Goal: Information Seeking & Learning: Learn about a topic

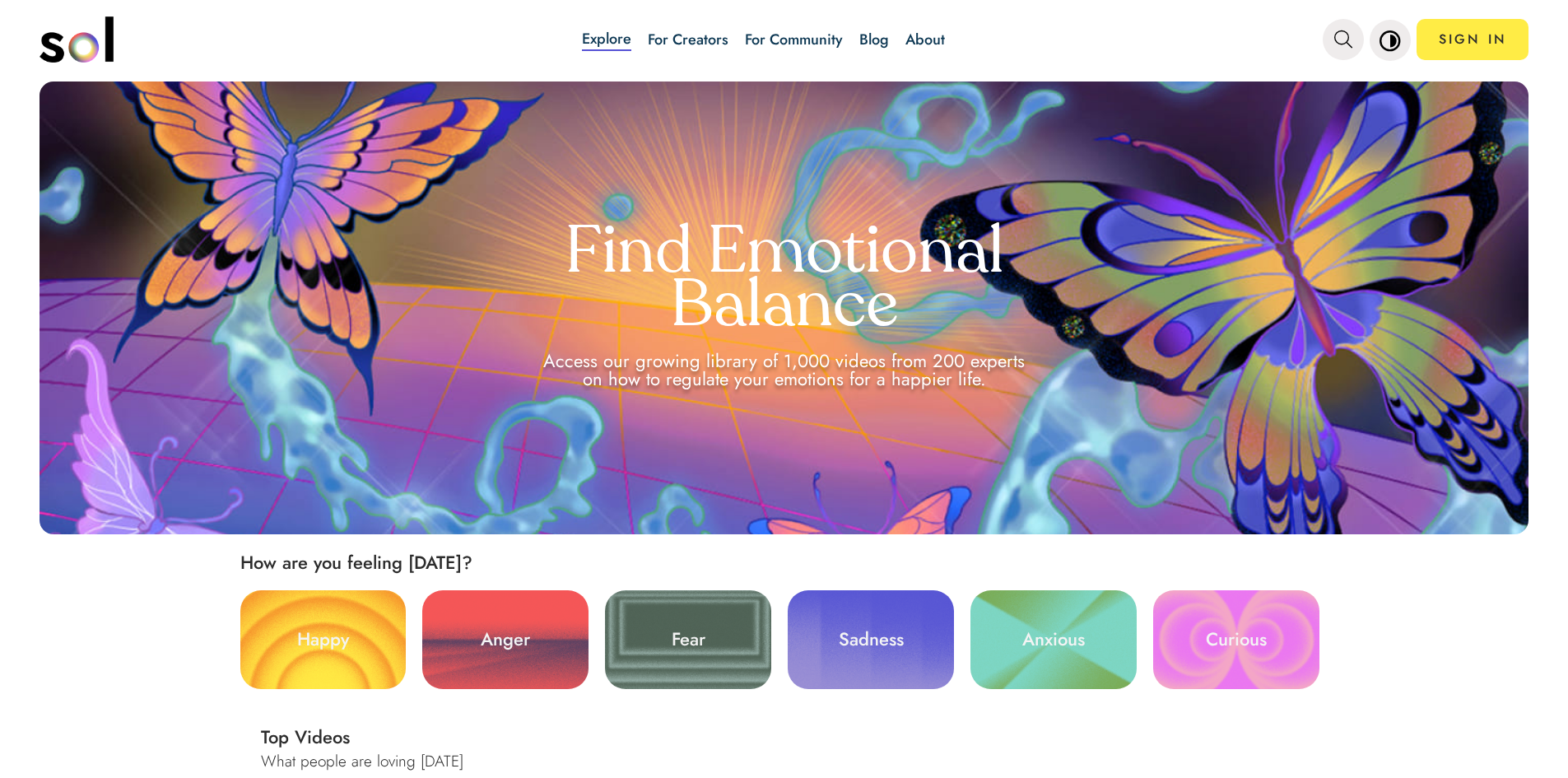
click at [1547, 64] on div "Explore For Creators For Community Blog About SIGN IN Explore For Creators For …" at bounding box center [784, 389] width 1568 height 778
click at [1501, 34] on link "SIGN IN" at bounding box center [1472, 39] width 112 height 41
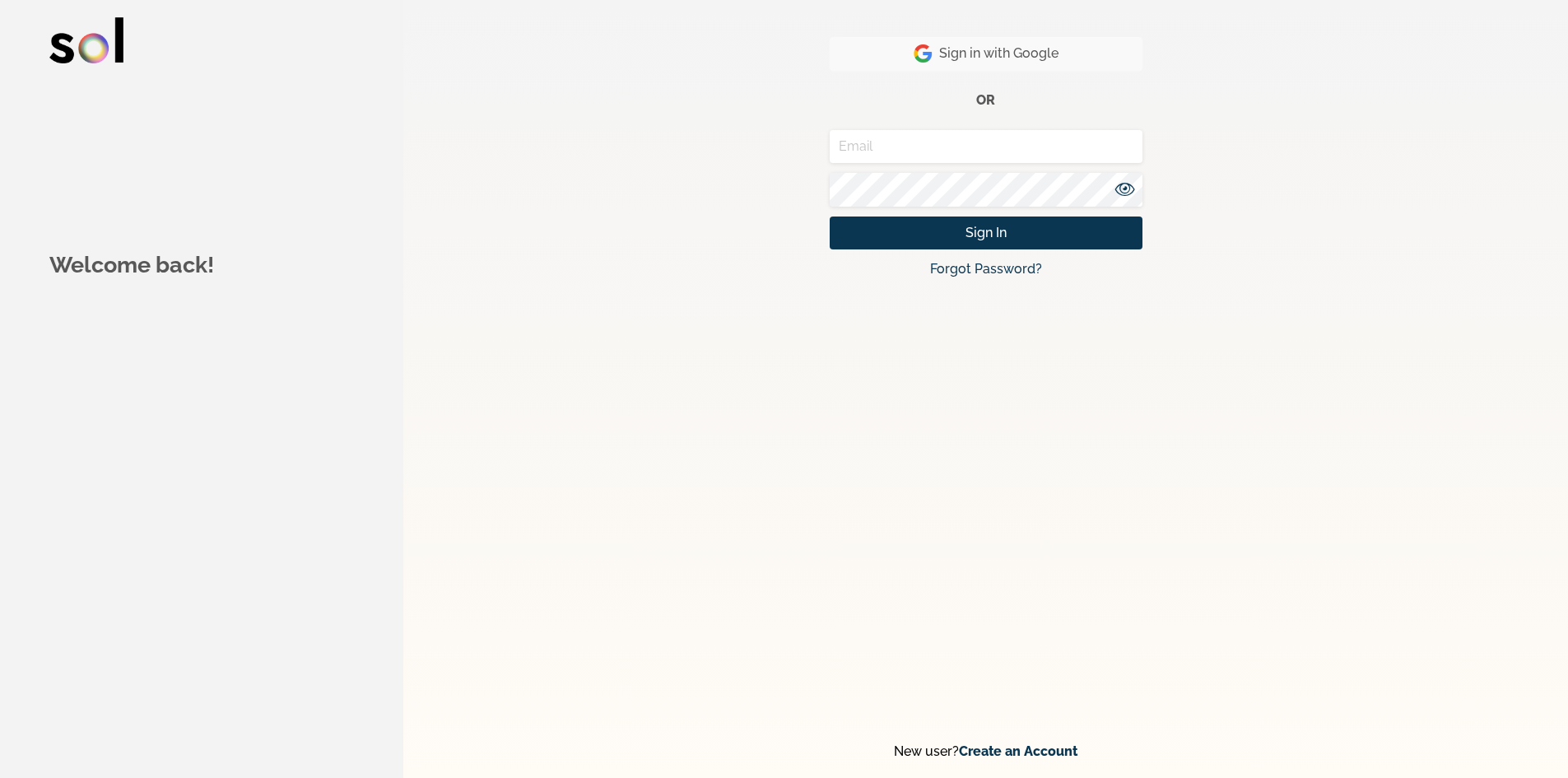
click at [1033, 47] on span "Sign in with Google" at bounding box center [985, 54] width 145 height 20
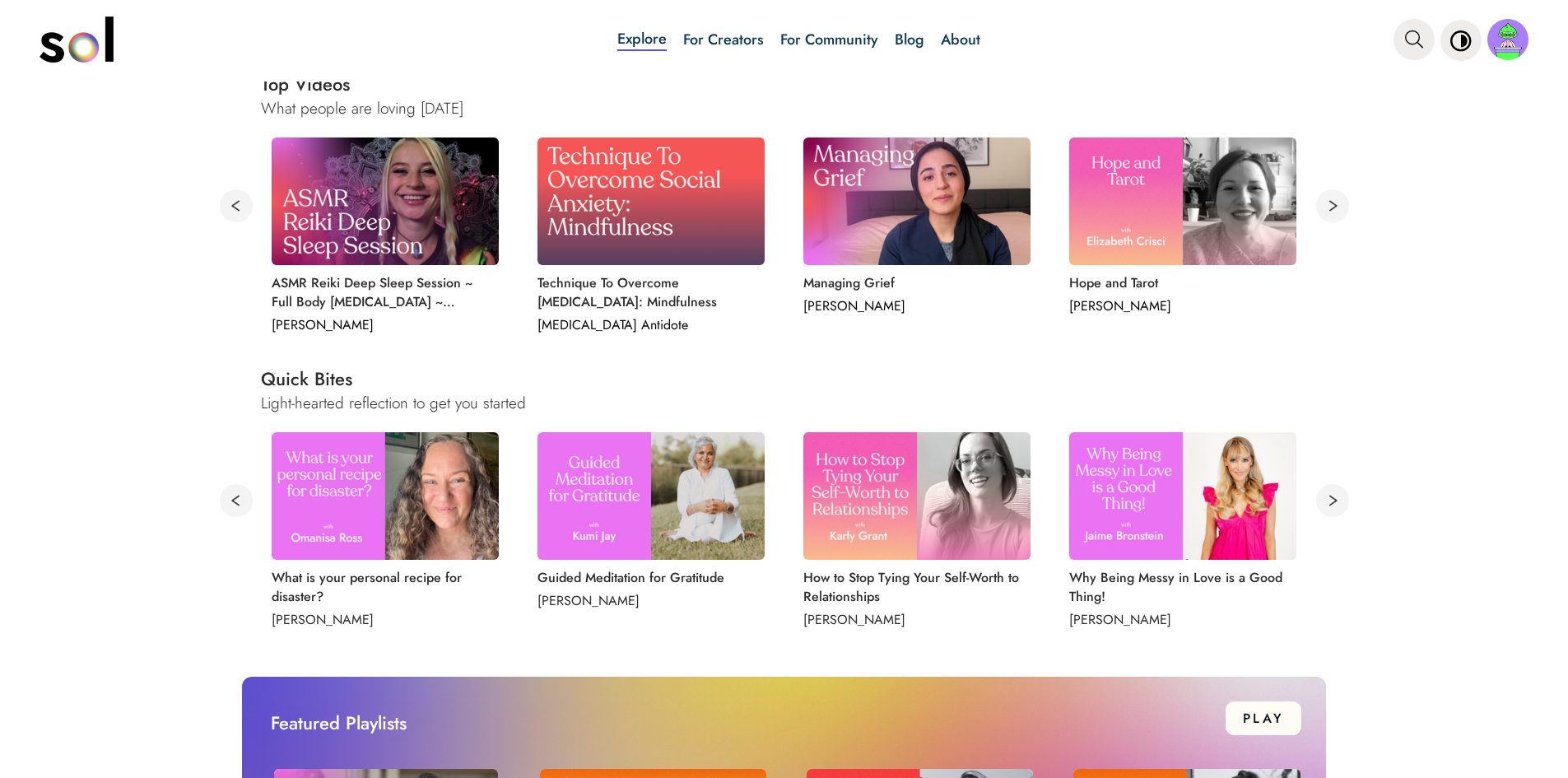
scroll to position [658, 0]
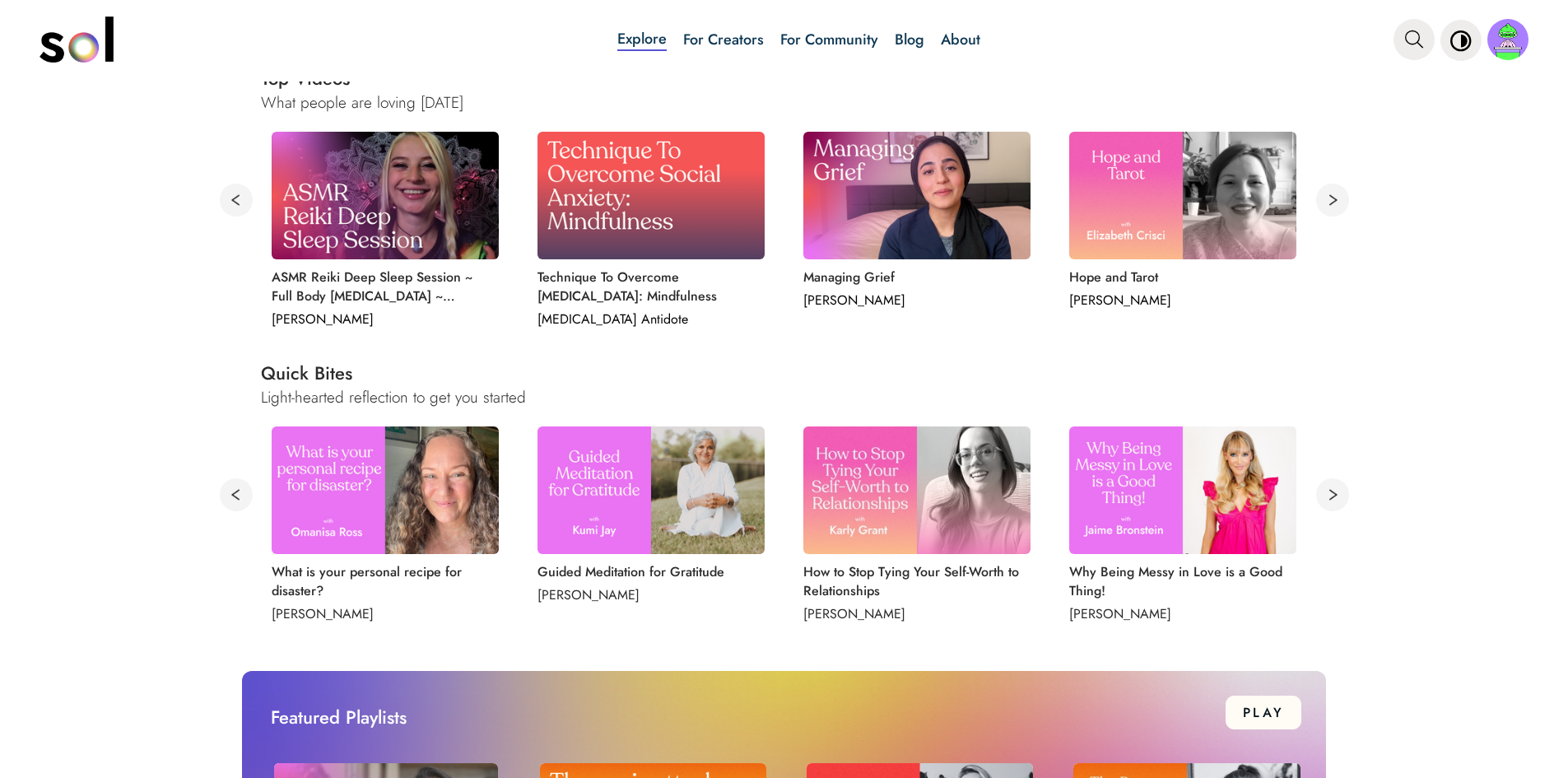
click at [839, 516] on img at bounding box center [916, 490] width 227 height 128
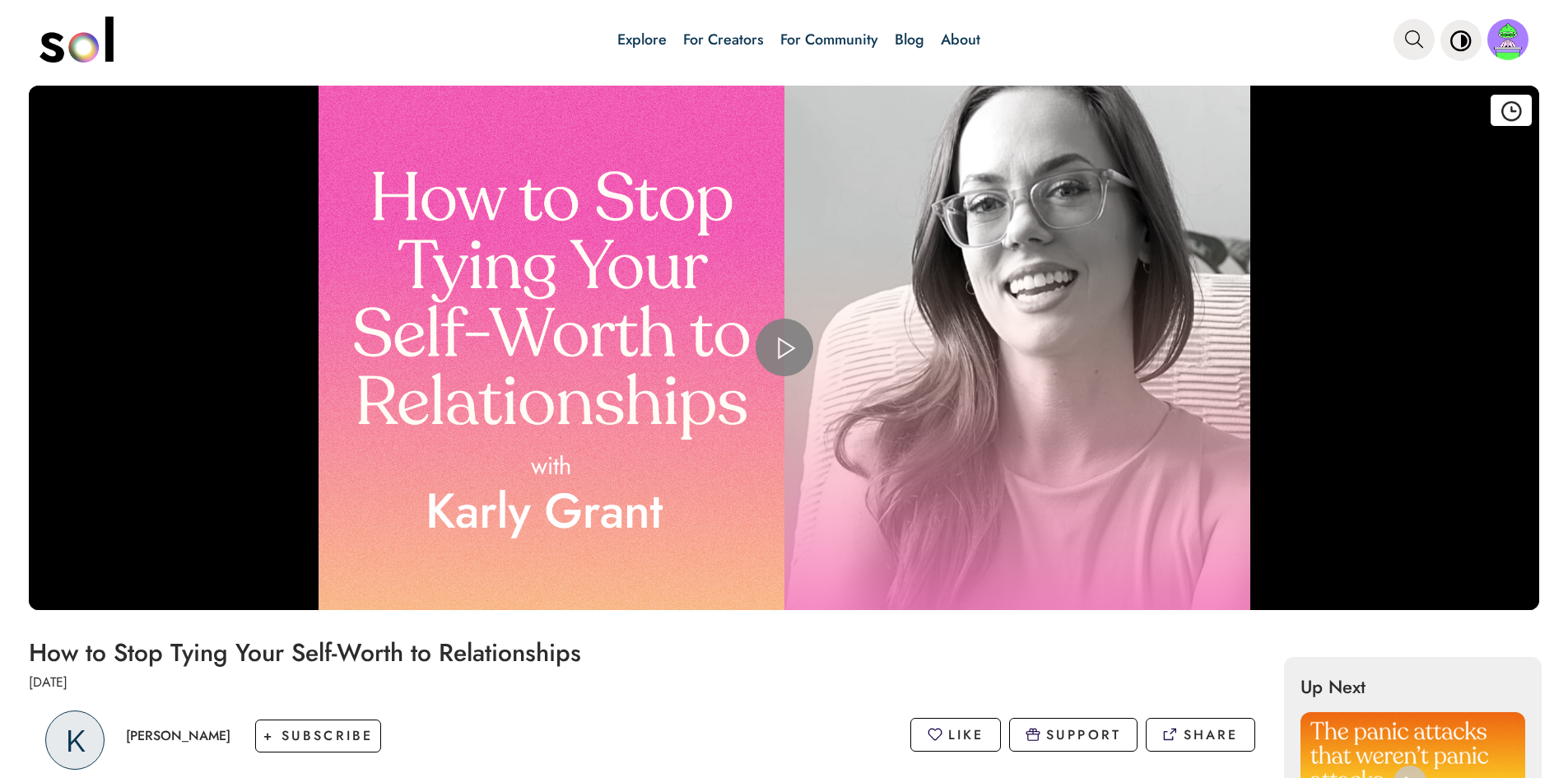
click at [784, 347] on span "Video Player" at bounding box center [784, 347] width 0 height 0
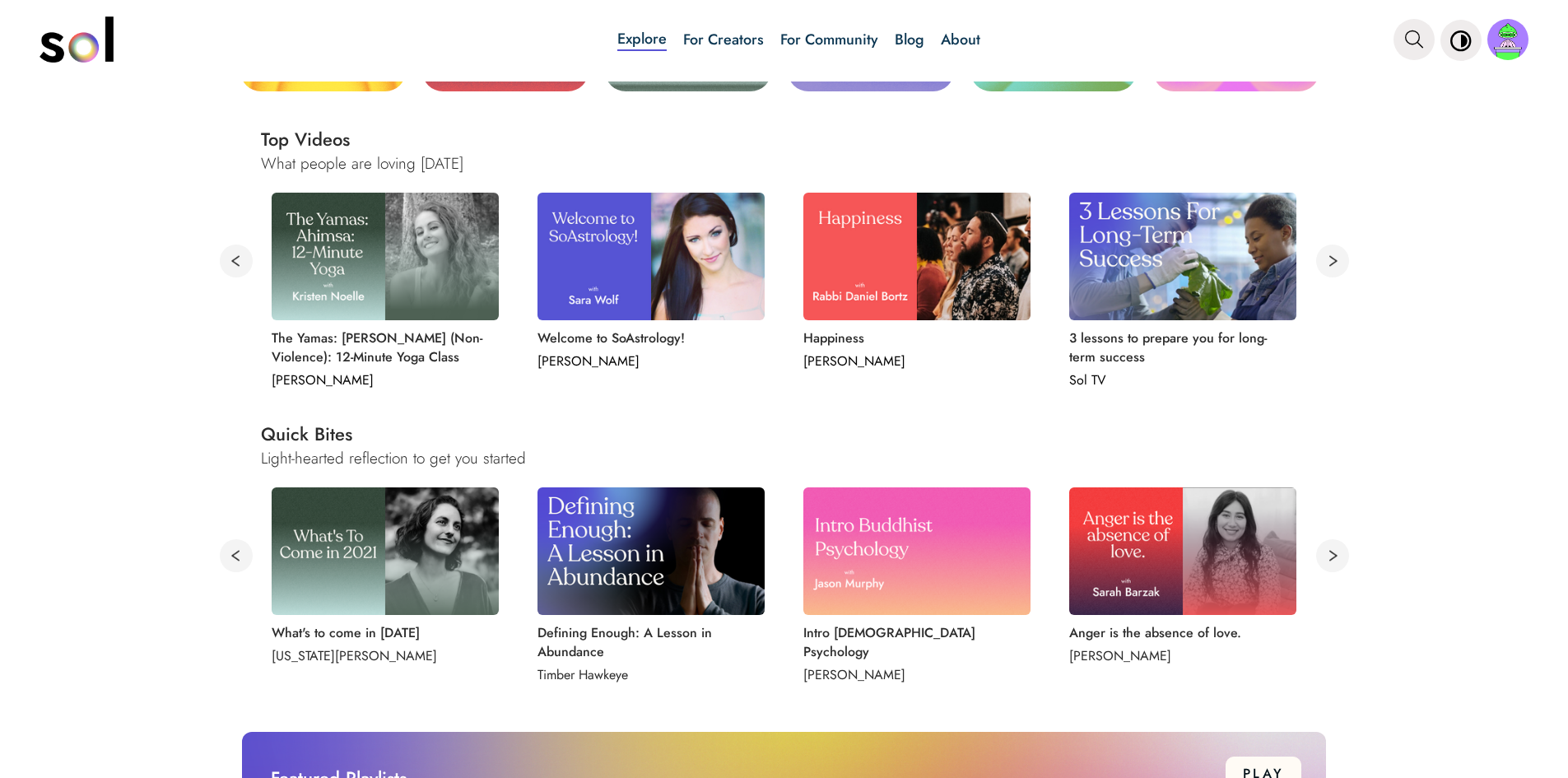
scroll to position [740, 0]
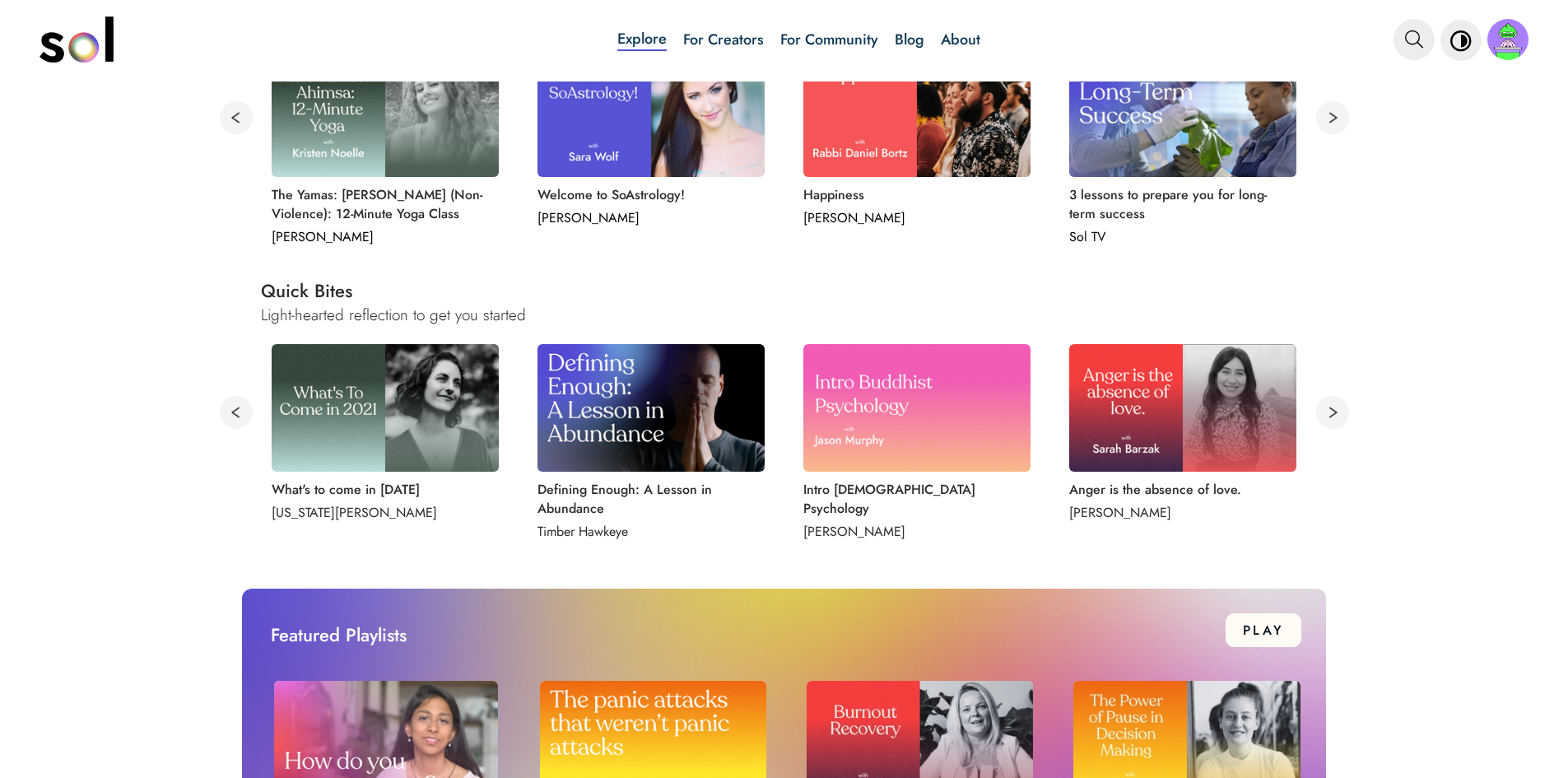
click at [1329, 412] on button at bounding box center [1332, 412] width 33 height 33
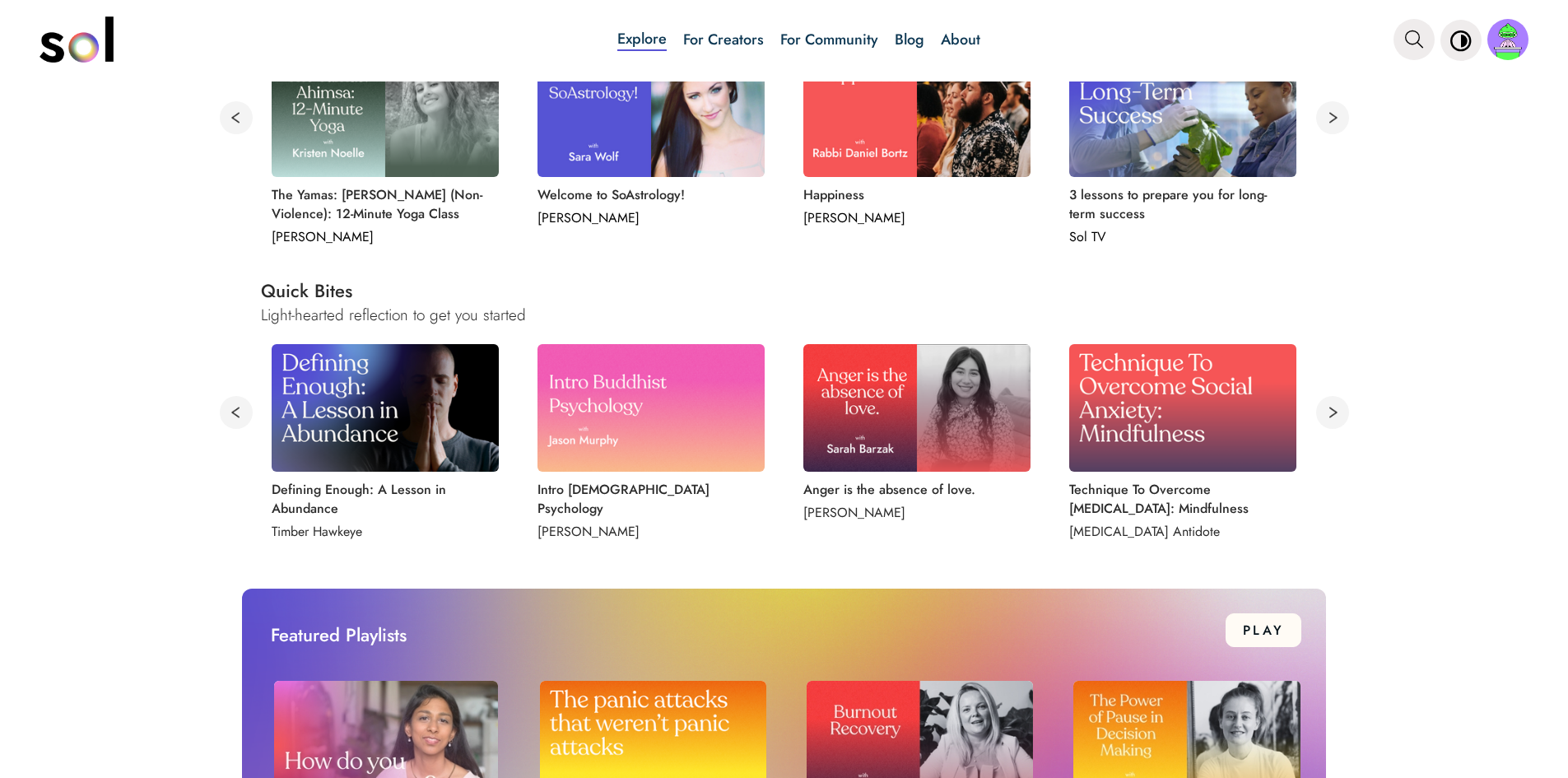
click at [1144, 417] on img at bounding box center [1182, 408] width 227 height 128
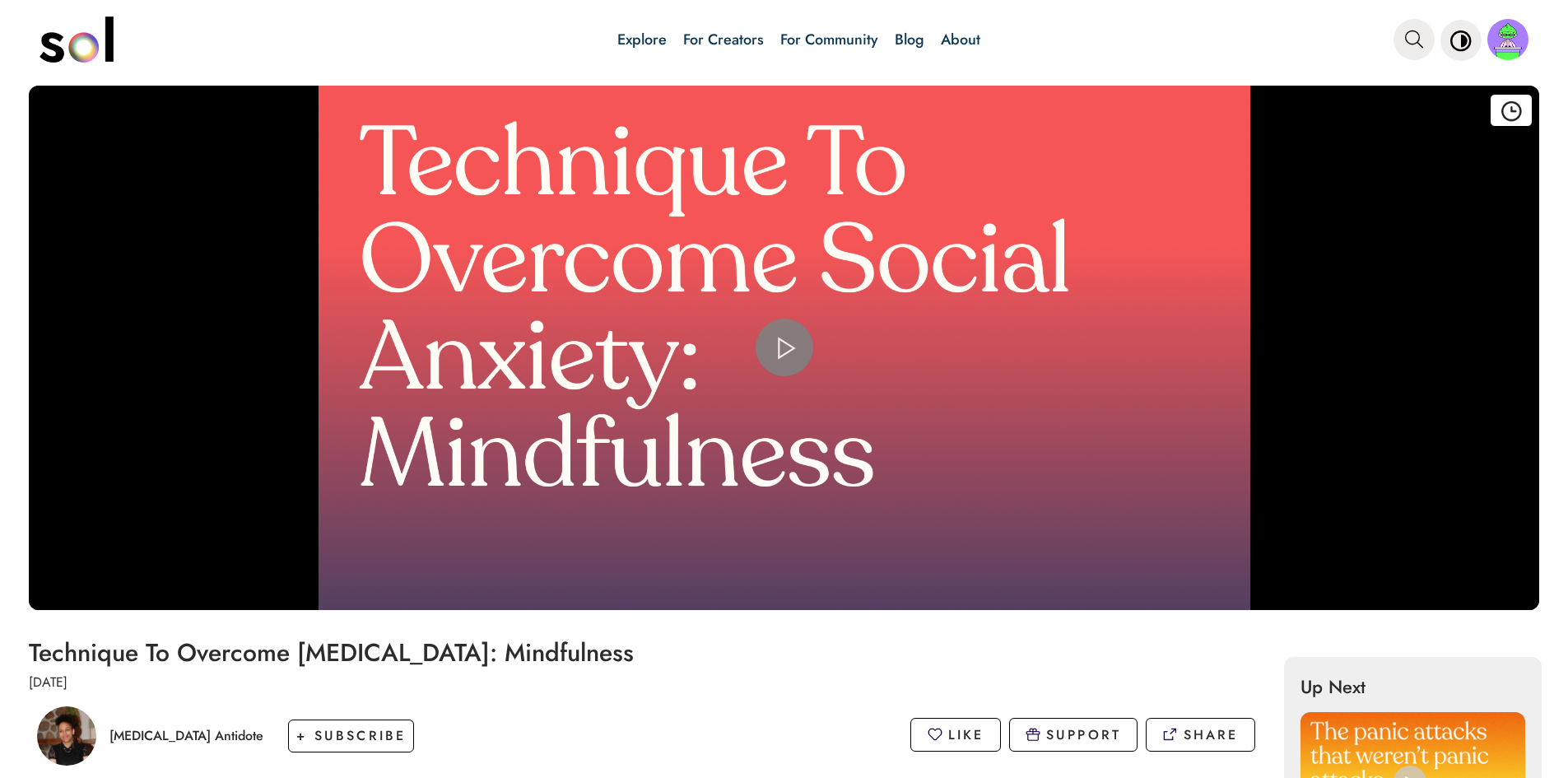
click at [784, 347] on span "Video Player" at bounding box center [784, 347] width 0 height 0
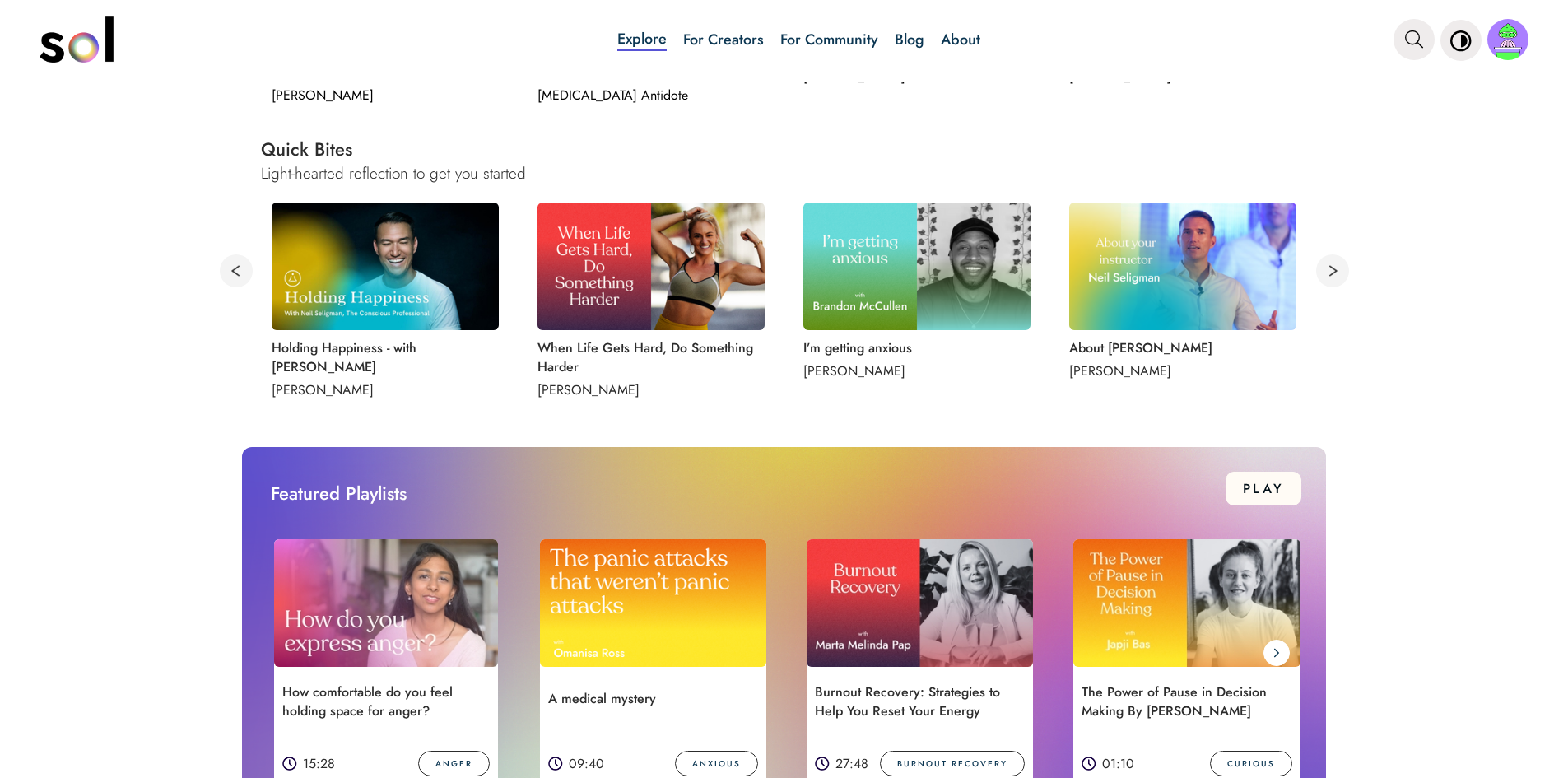
scroll to position [740, 0]
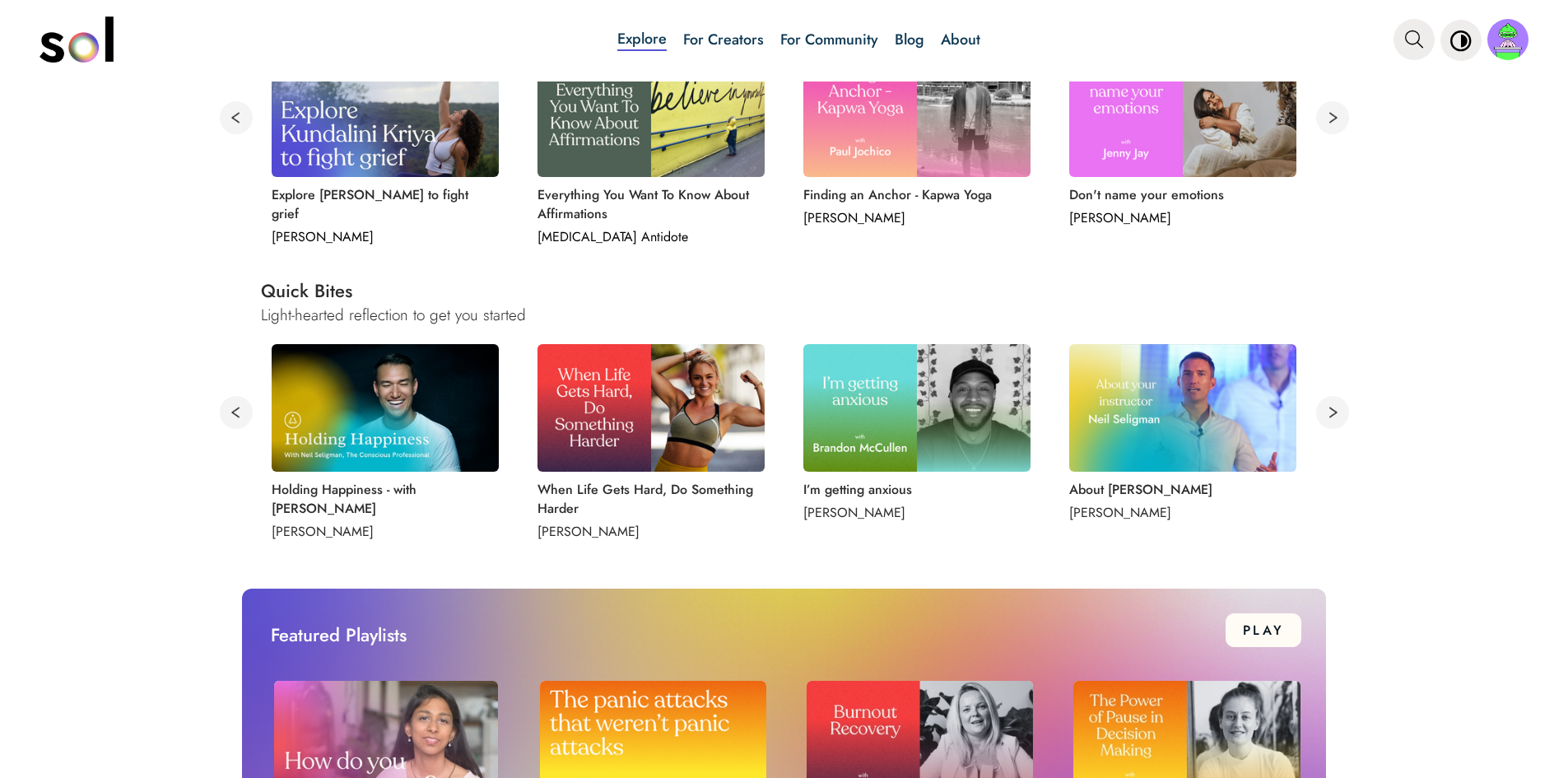
click at [954, 431] on img at bounding box center [916, 408] width 227 height 128
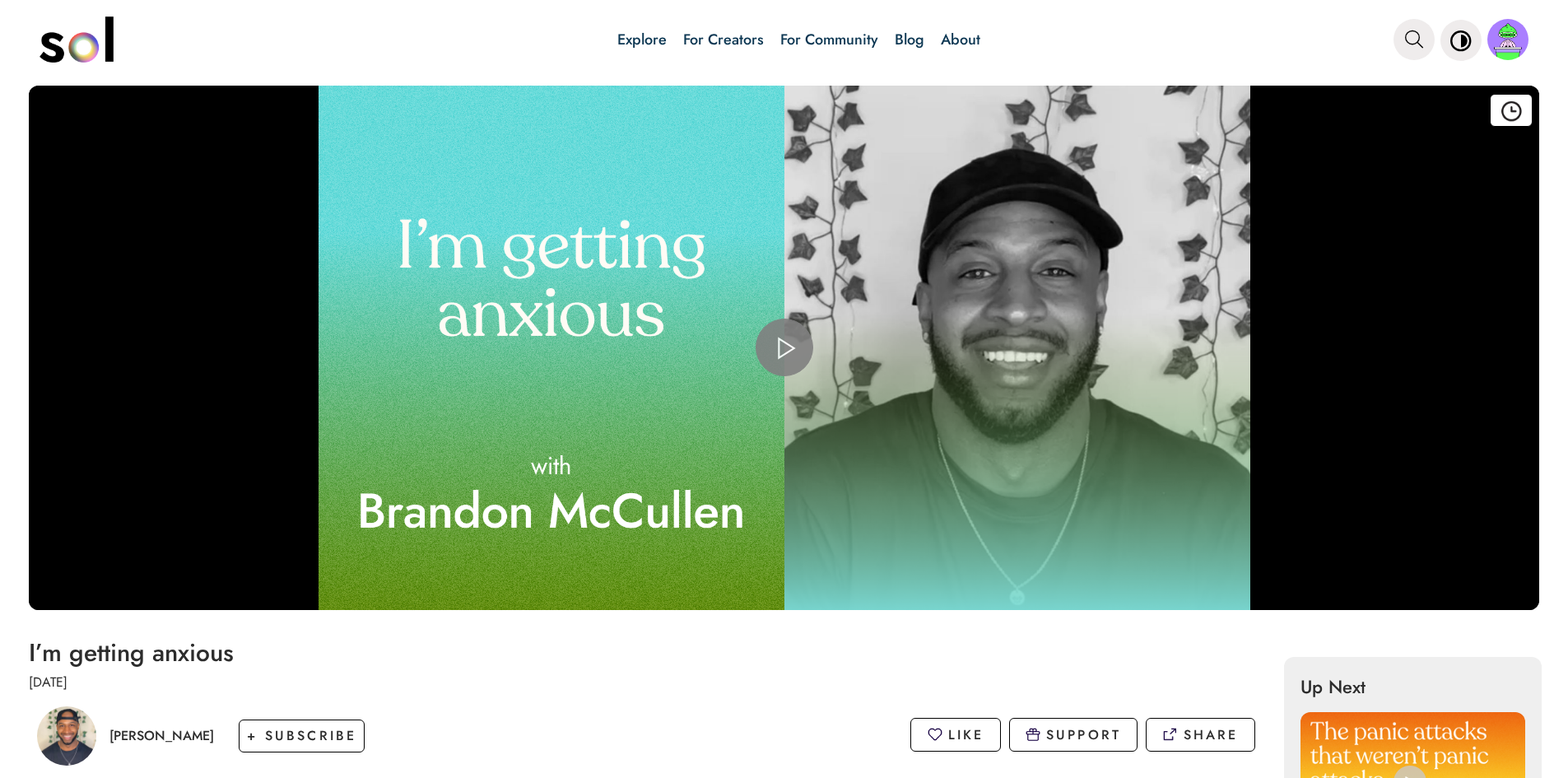
click at [784, 347] on span "Video Player" at bounding box center [784, 347] width 0 height 0
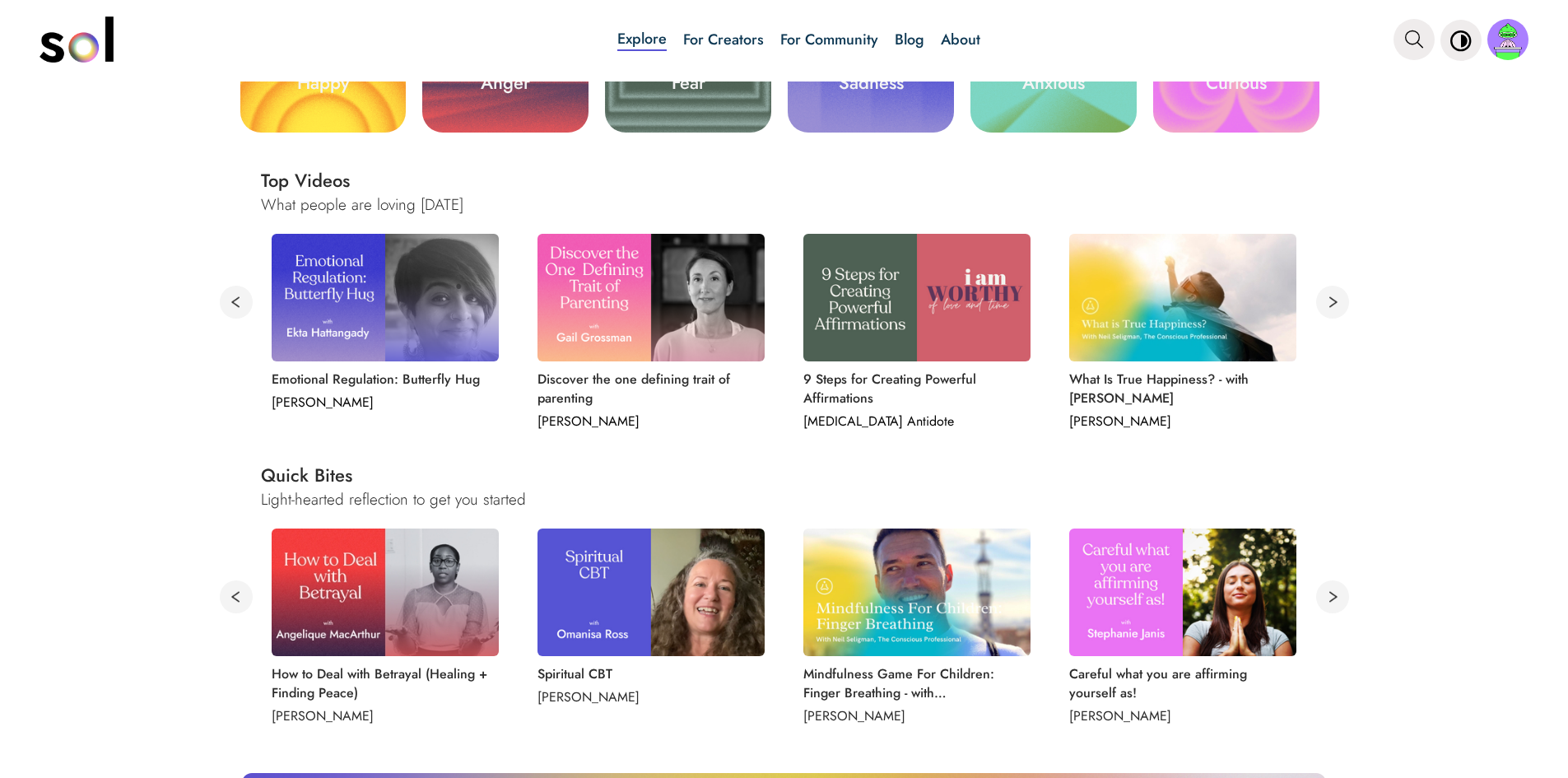
scroll to position [658, 0]
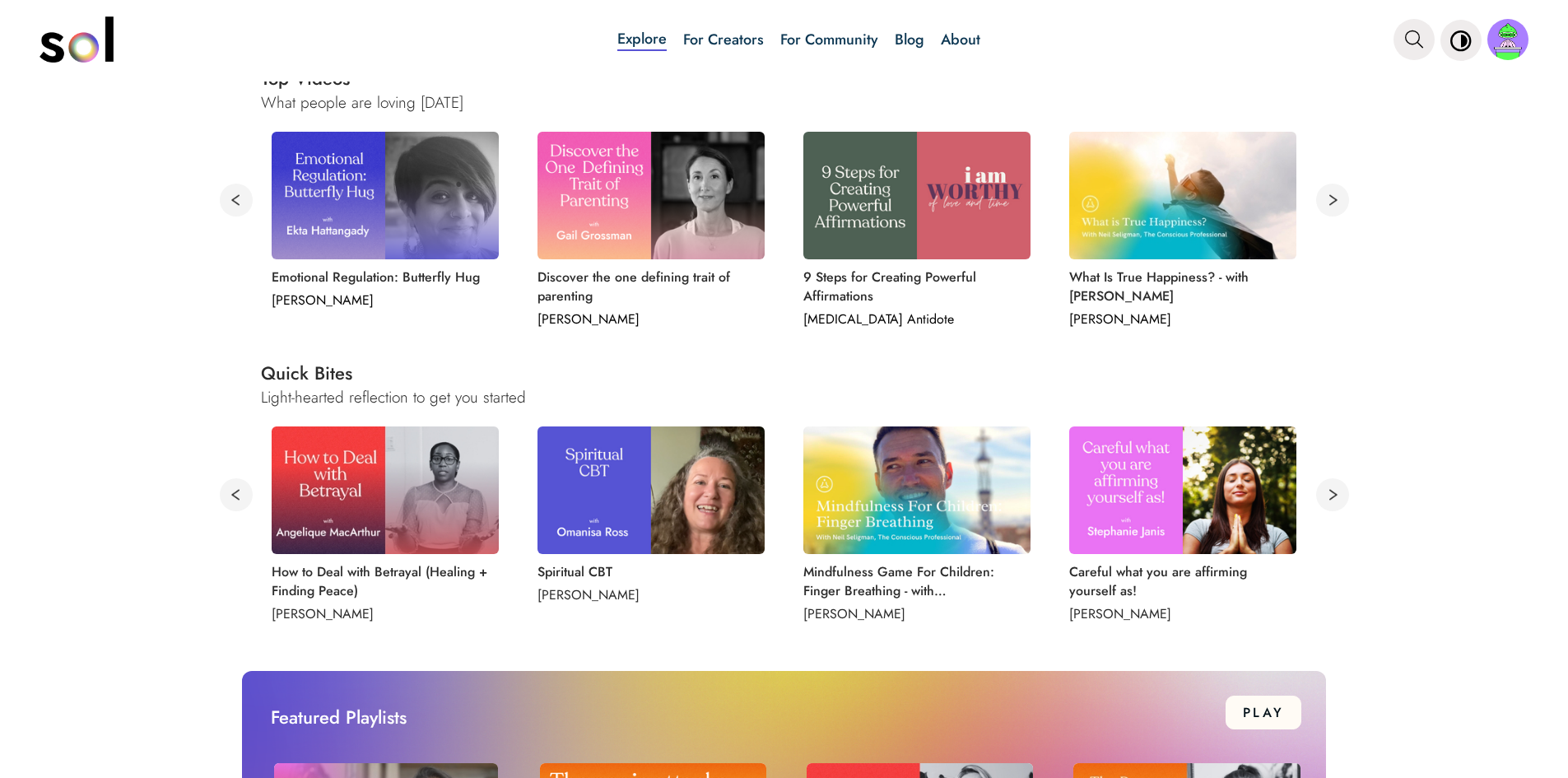
click at [1327, 492] on button at bounding box center [1332, 494] width 33 height 33
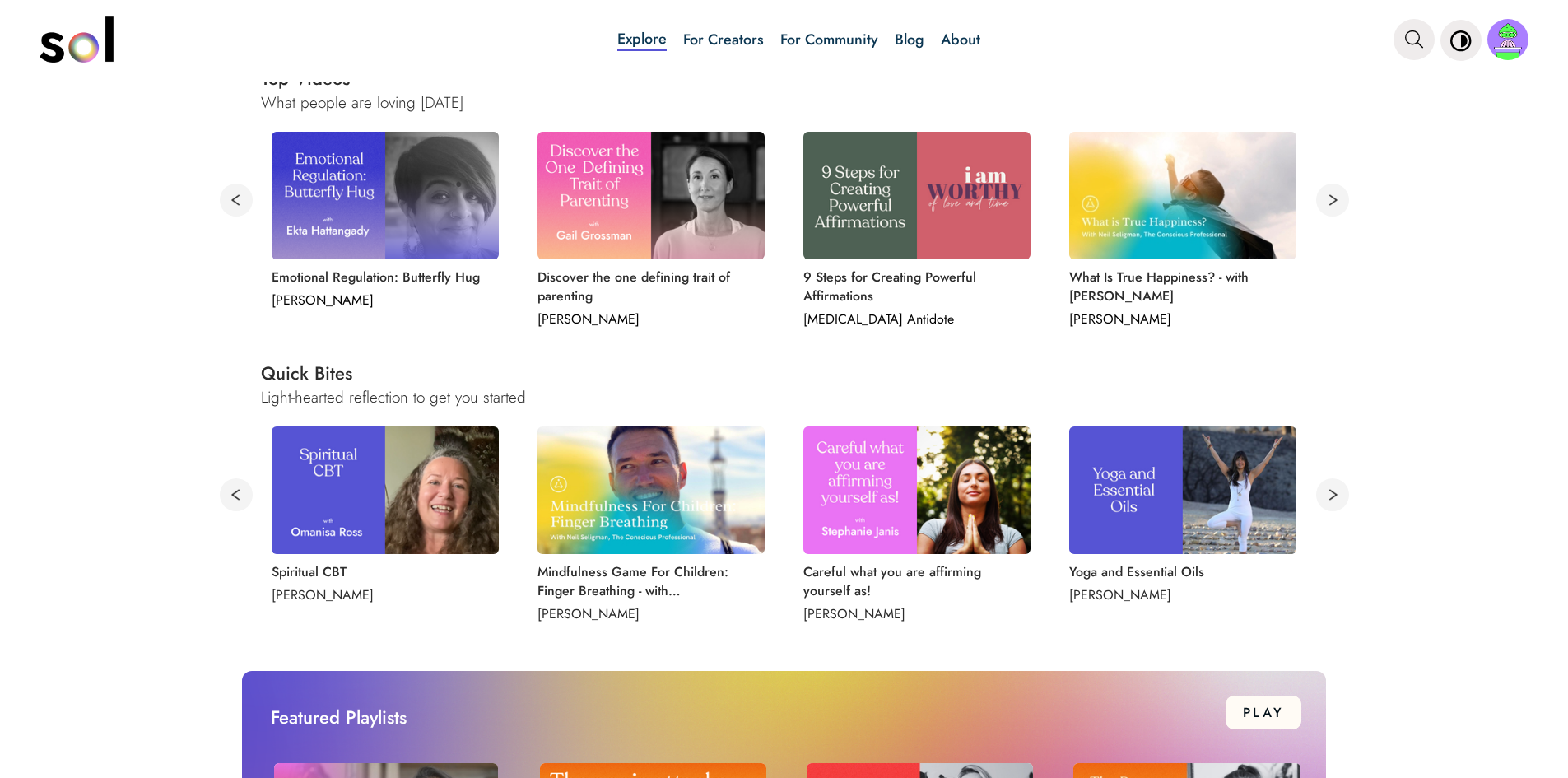
click at [1327, 492] on button at bounding box center [1332, 494] width 33 height 33
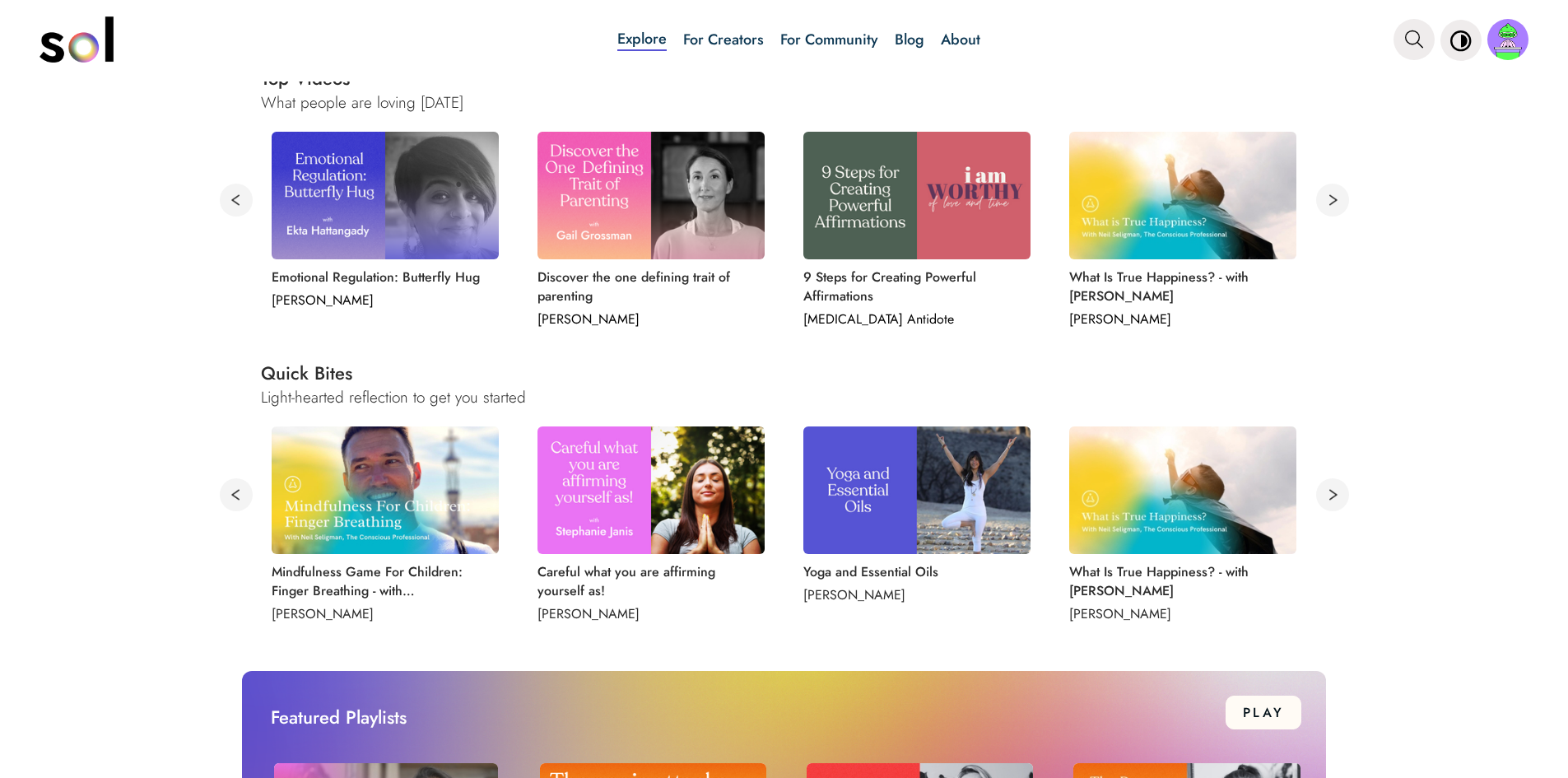
click at [1327, 492] on button at bounding box center [1332, 494] width 33 height 33
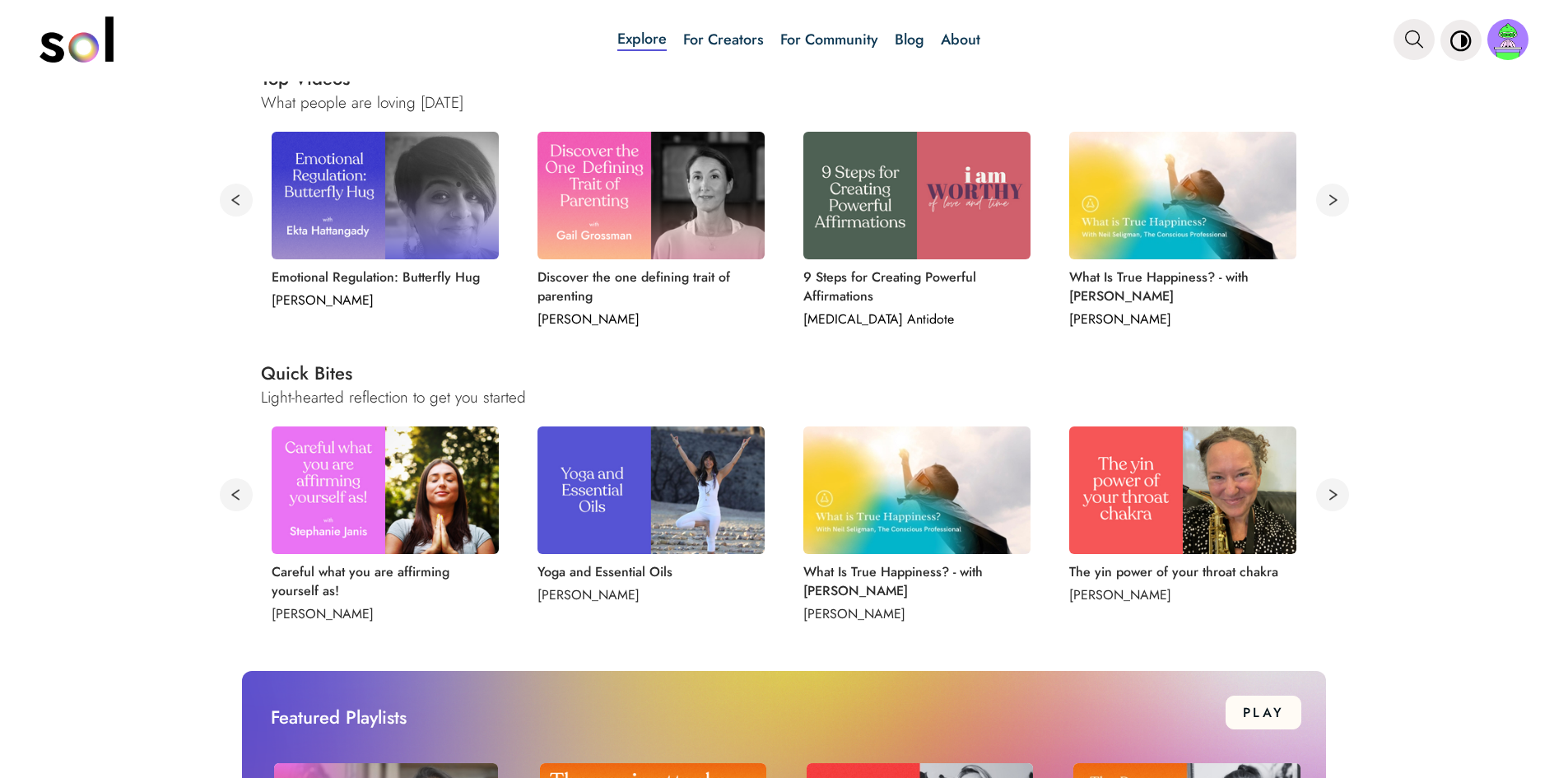
click at [1326, 494] on button at bounding box center [1332, 494] width 33 height 33
click at [1326, 493] on button at bounding box center [1332, 494] width 33 height 33
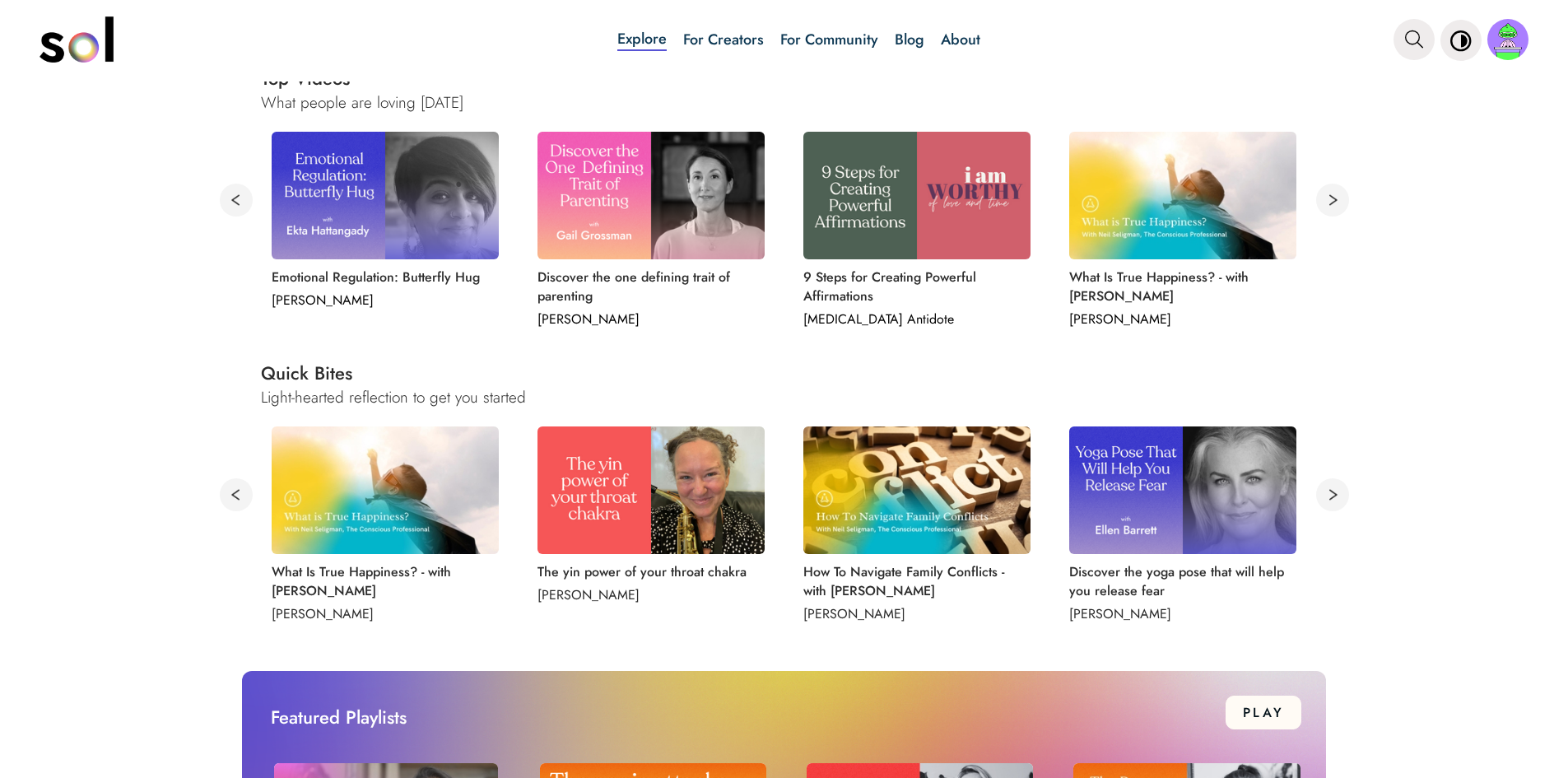
click at [1326, 493] on button at bounding box center [1332, 494] width 33 height 33
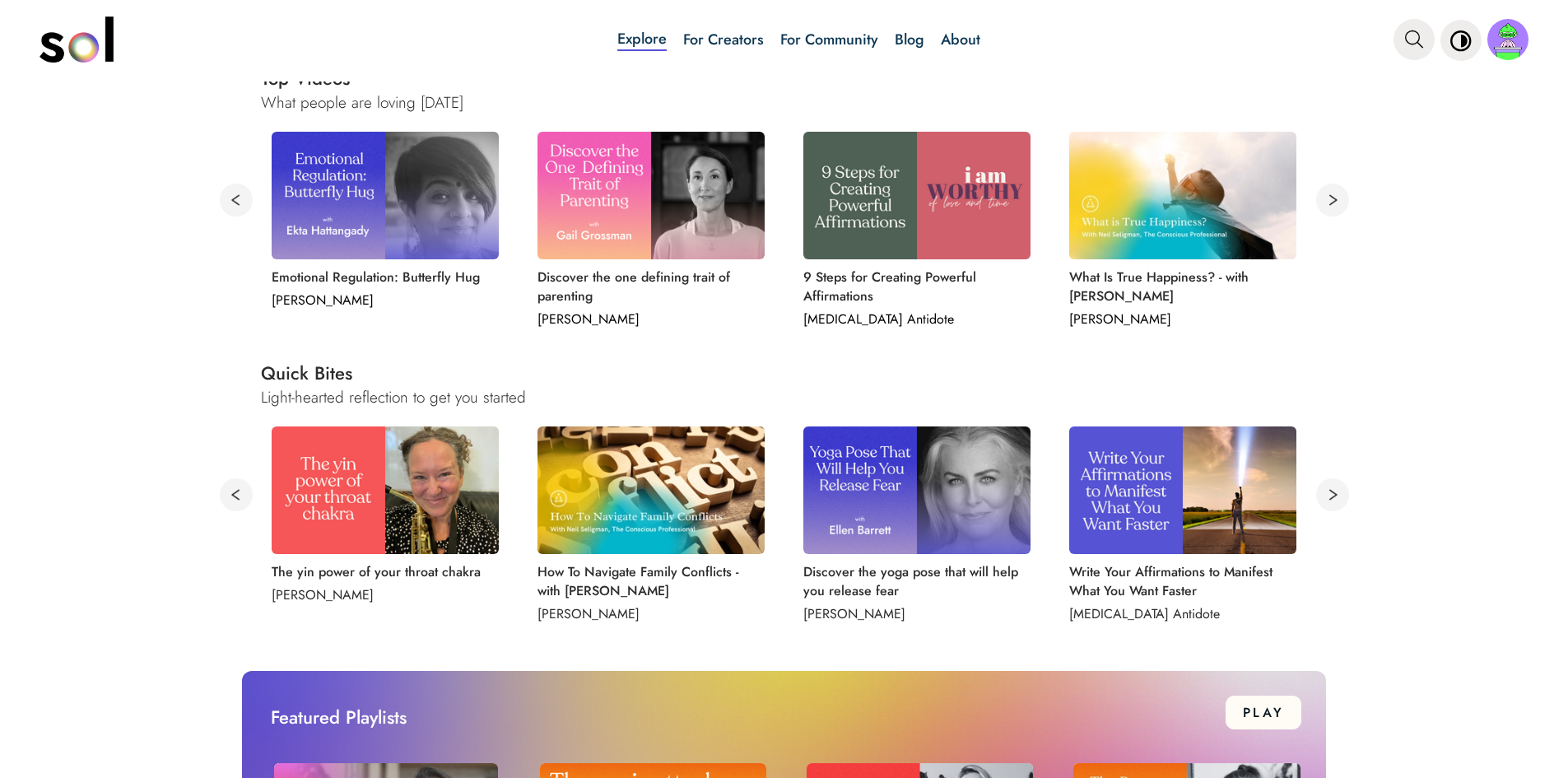
click at [1326, 493] on button at bounding box center [1332, 494] width 33 height 33
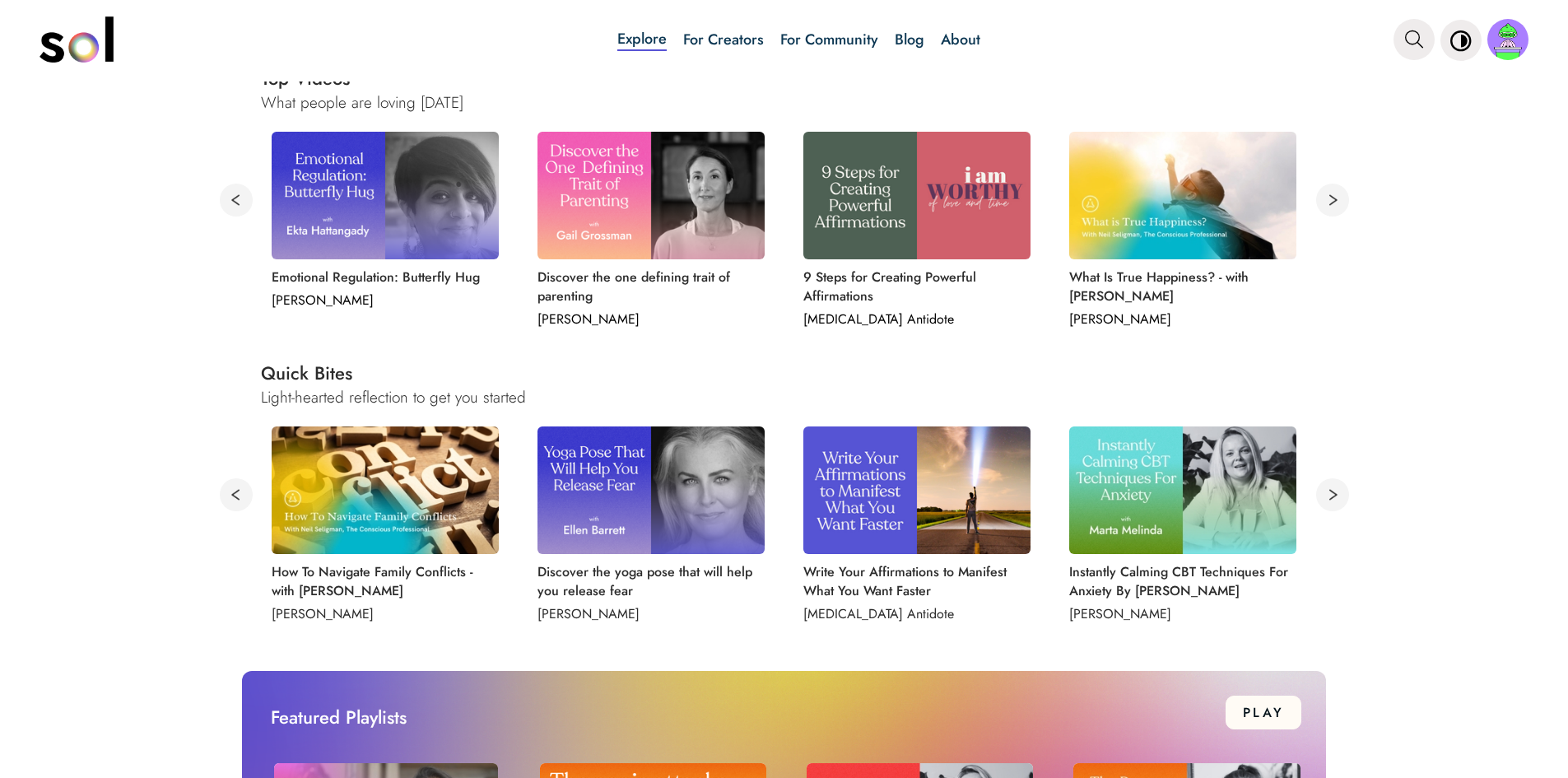
click at [1326, 493] on button at bounding box center [1332, 494] width 33 height 33
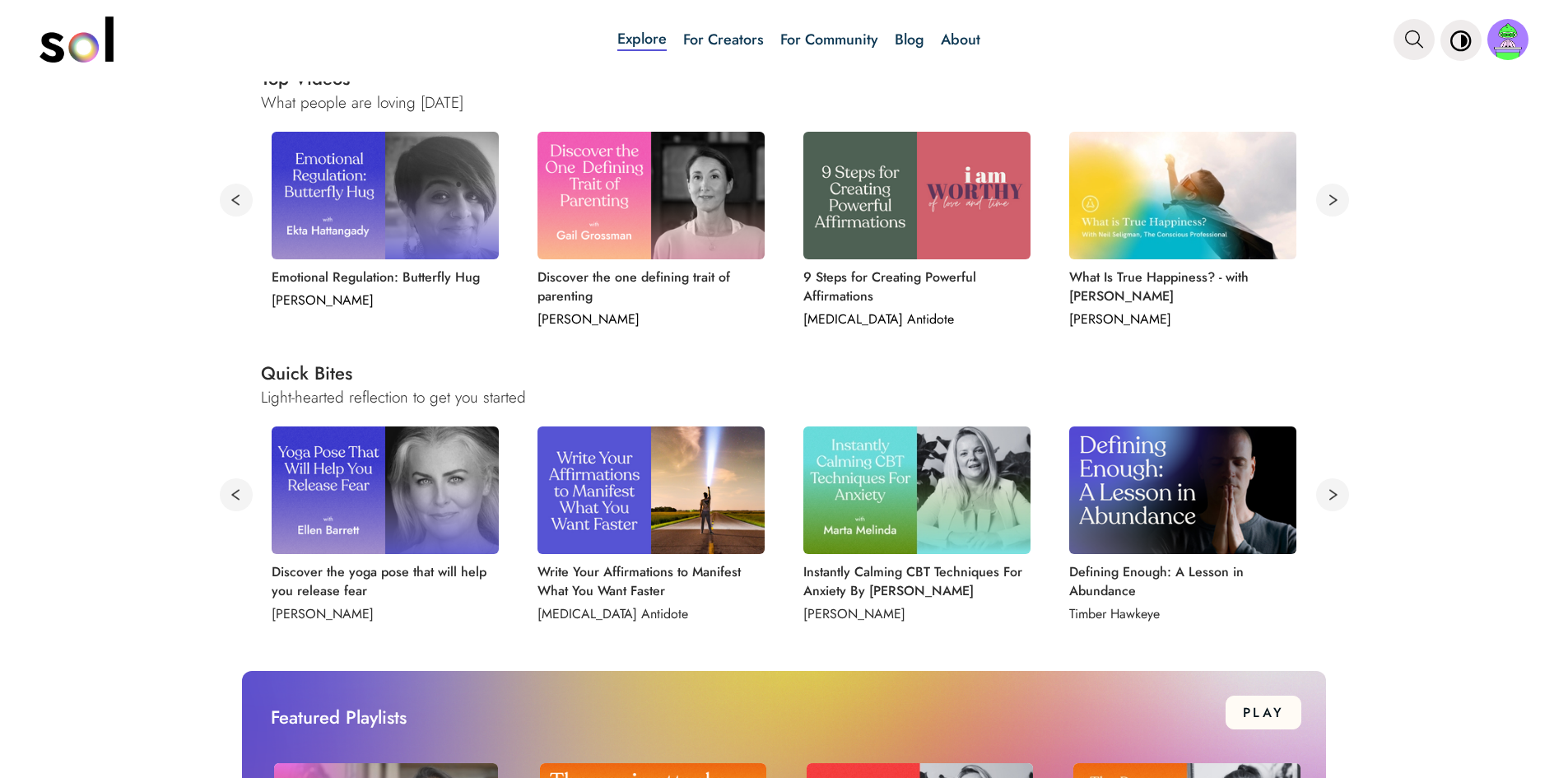
click at [1326, 493] on button at bounding box center [1332, 494] width 33 height 33
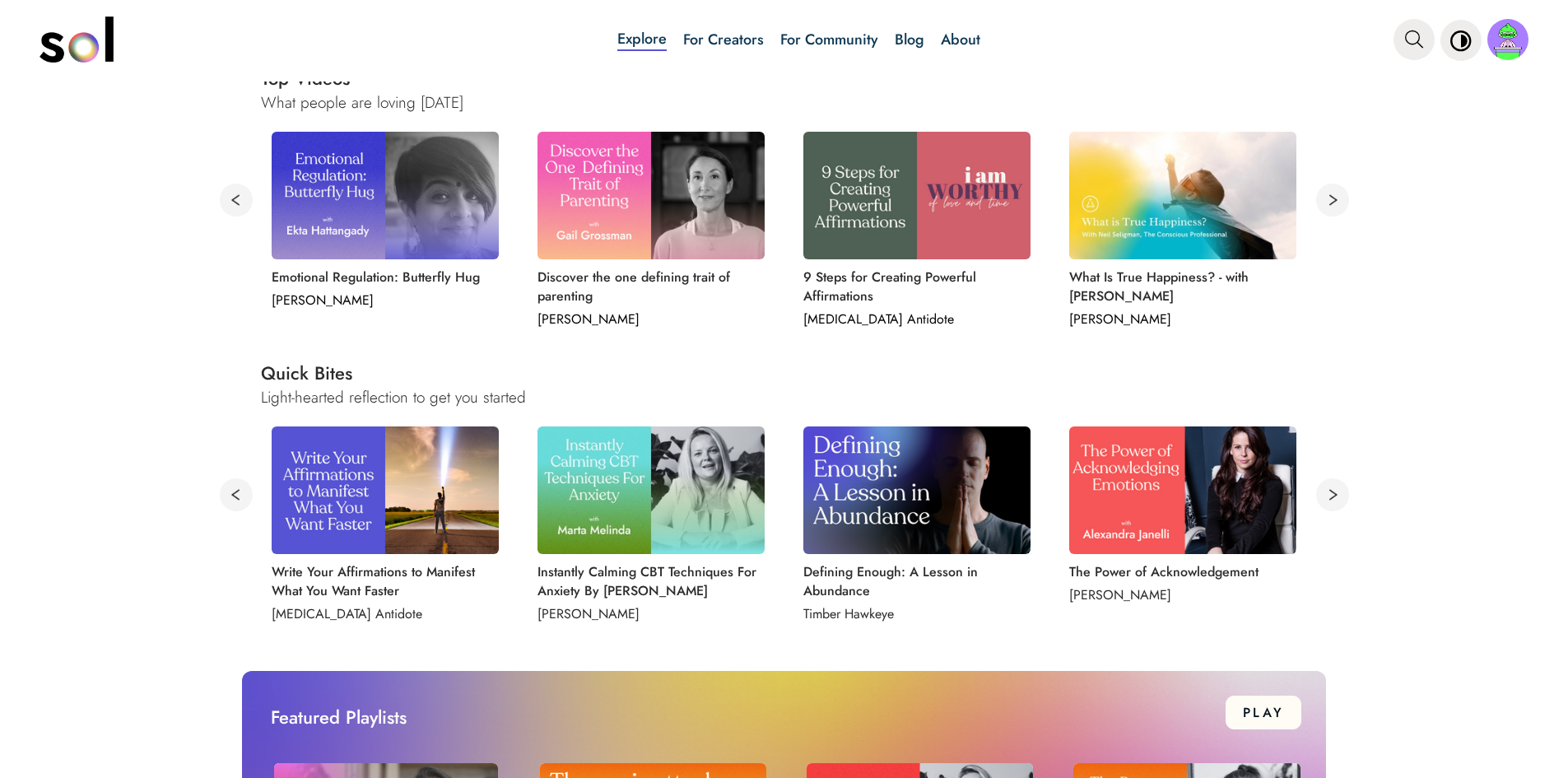
click at [1200, 492] on img at bounding box center [1182, 490] width 227 height 128
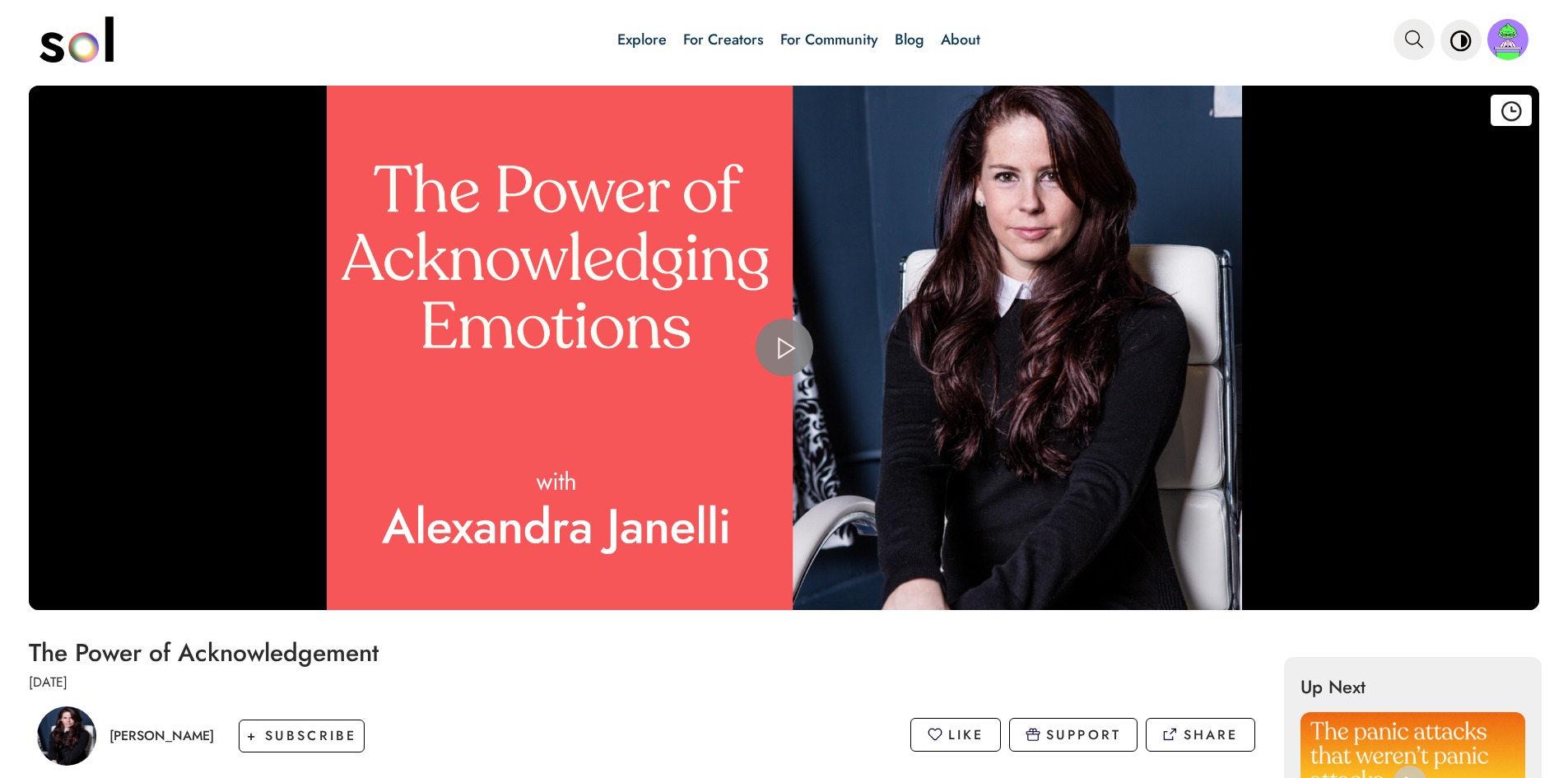
click at [784, 347] on span "Video Player" at bounding box center [784, 347] width 0 height 0
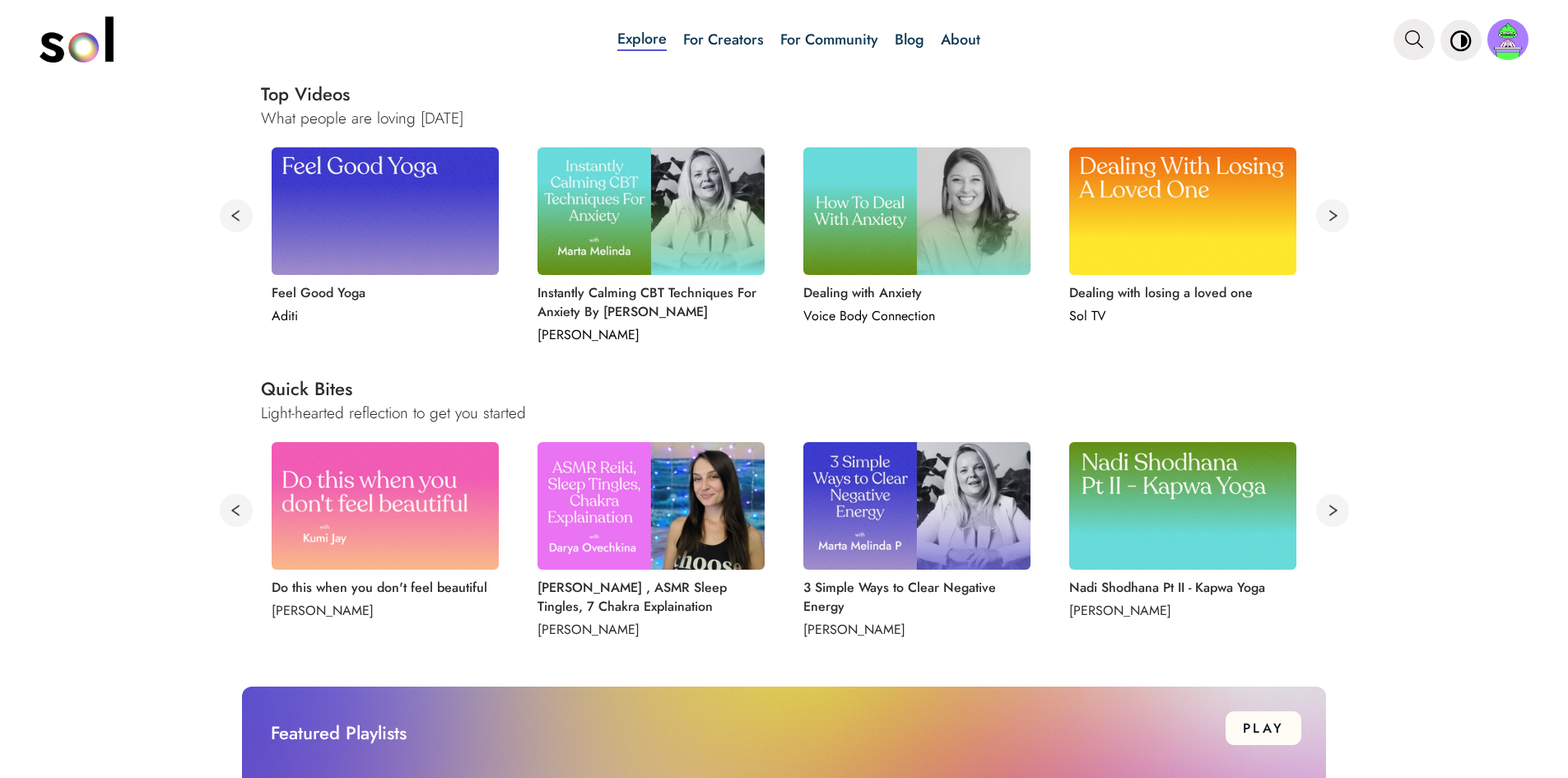
scroll to position [658, 0]
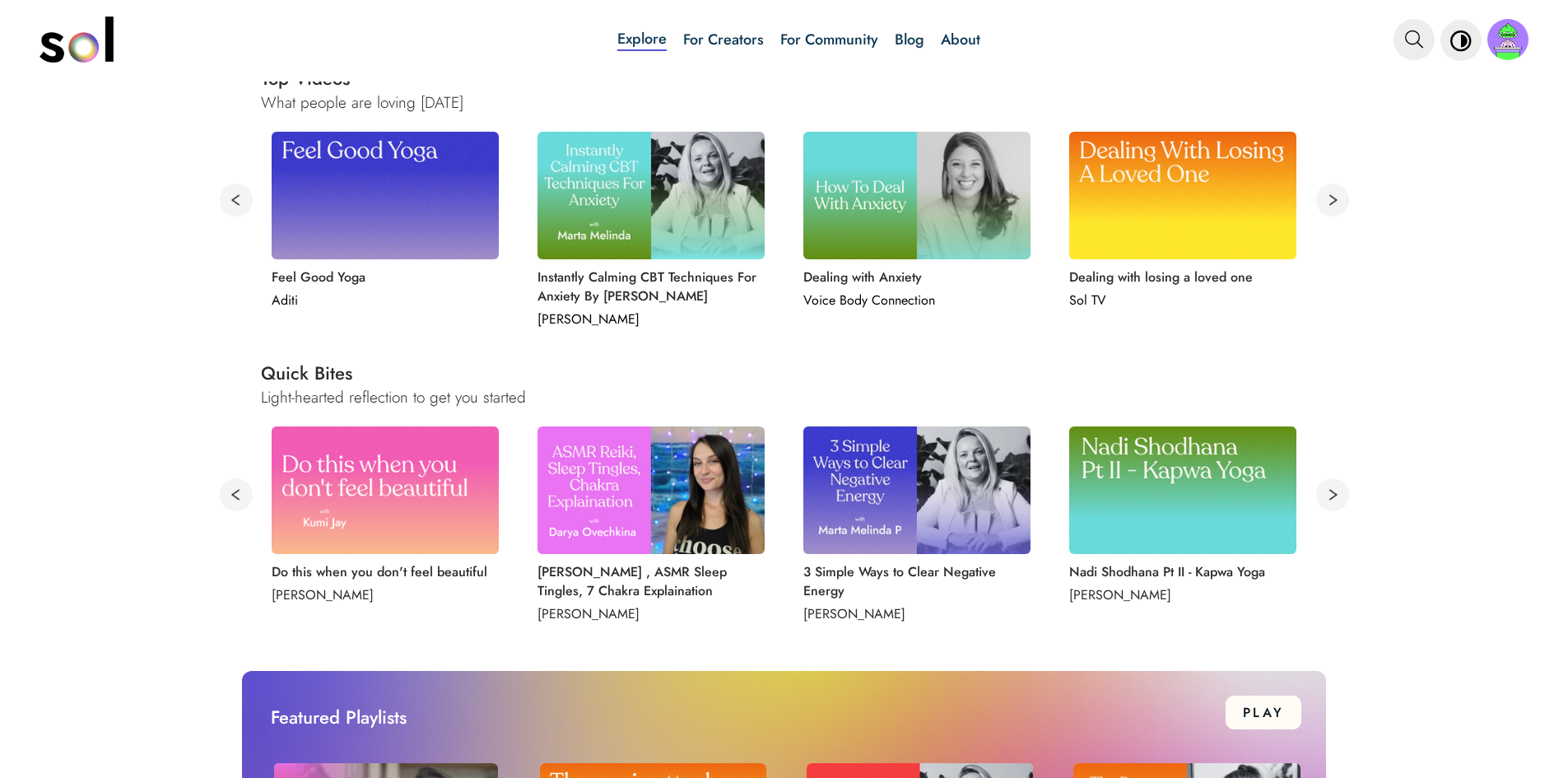
click at [1333, 497] on button at bounding box center [1332, 494] width 33 height 33
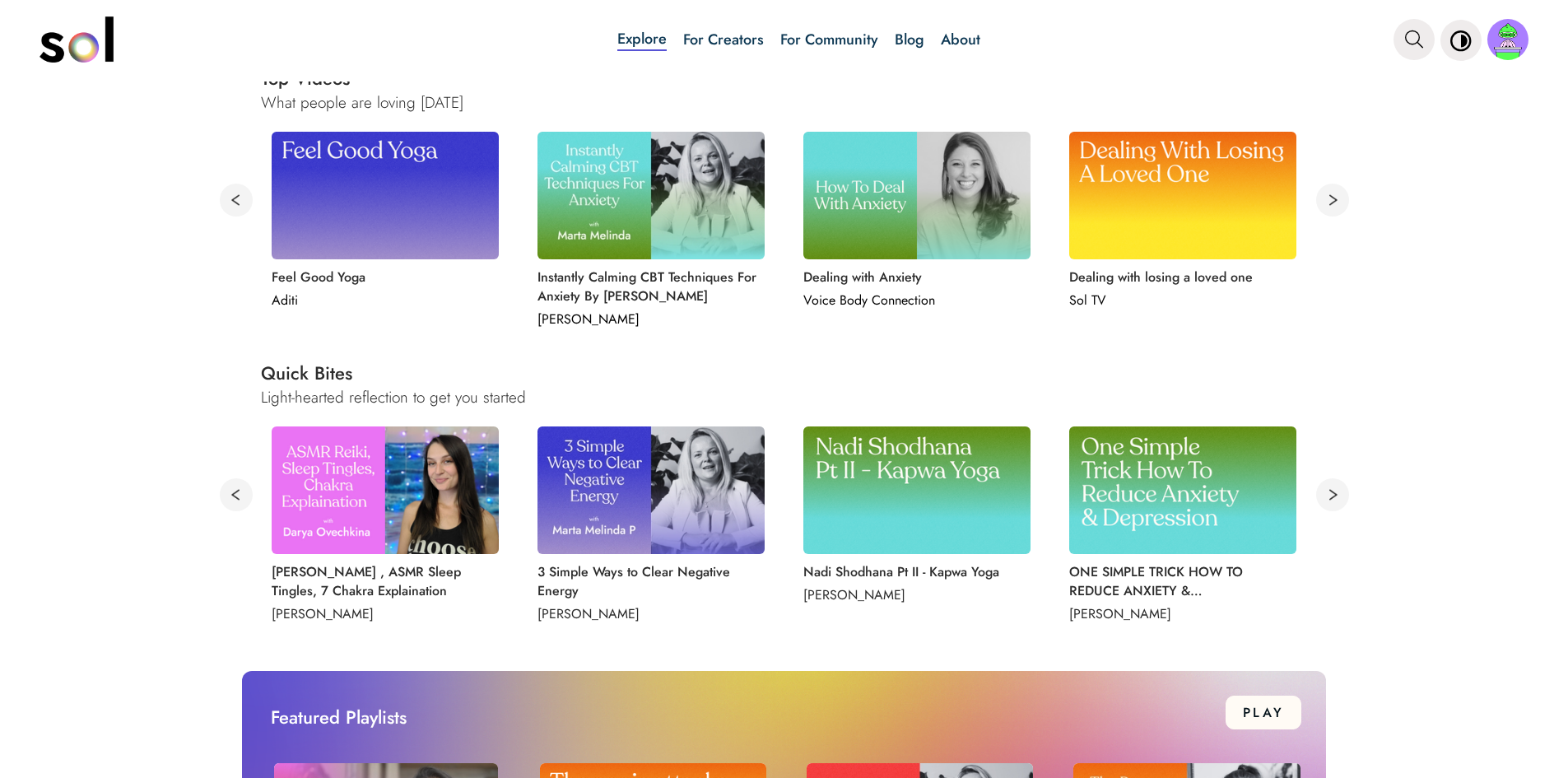
click at [1175, 498] on img at bounding box center [1182, 490] width 227 height 128
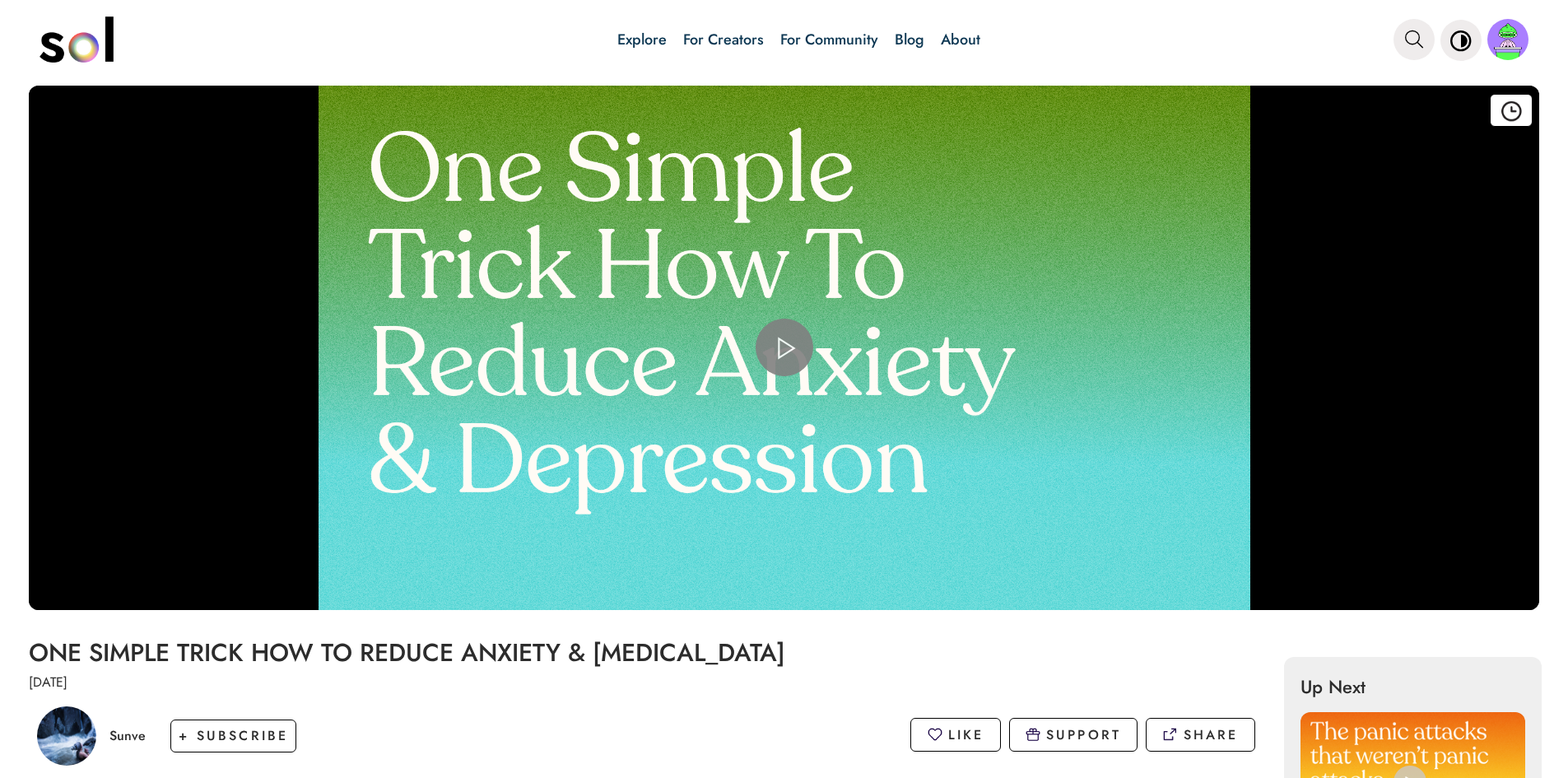
click at [784, 347] on span "Video Player" at bounding box center [784, 347] width 0 height 0
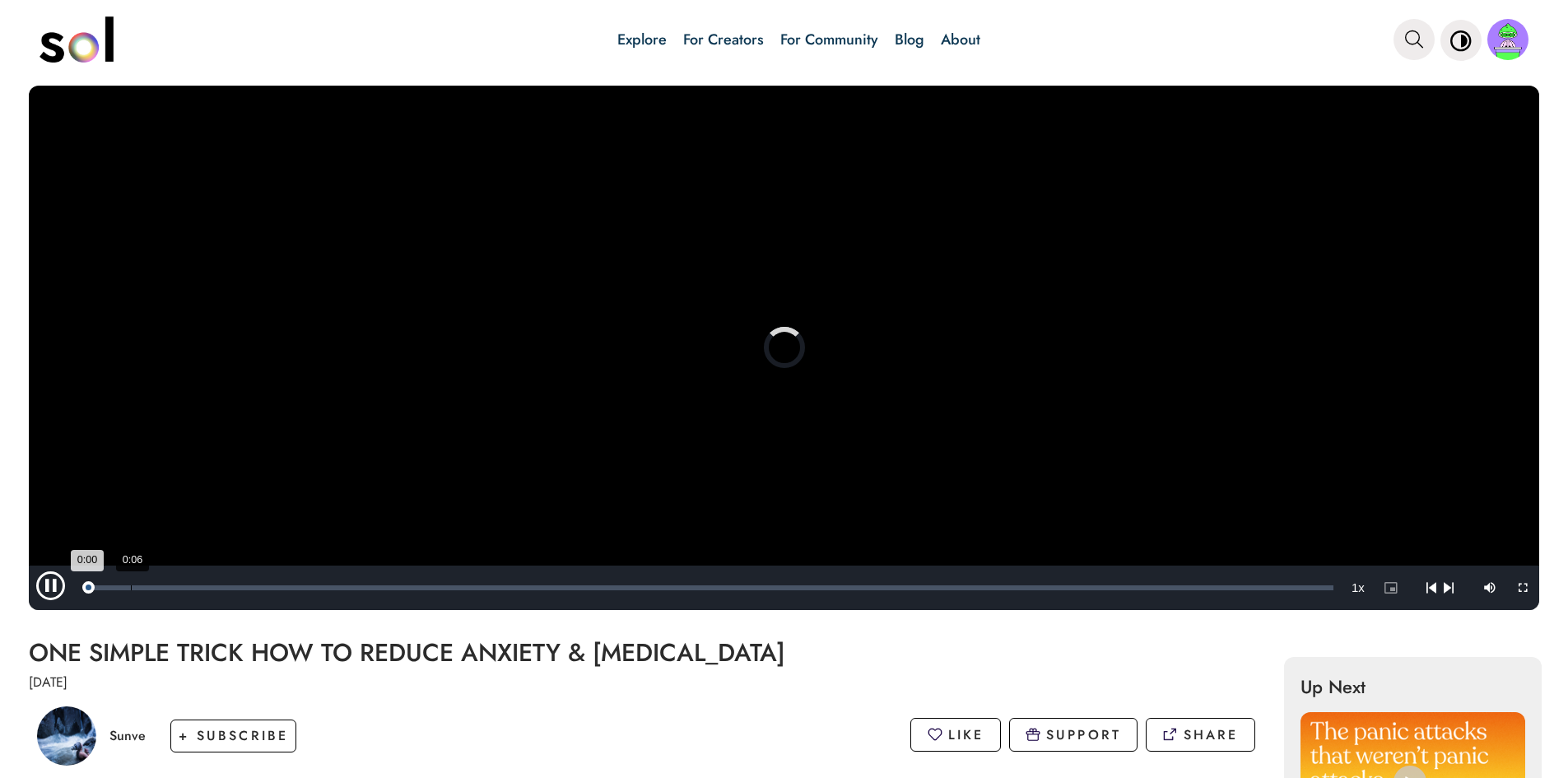
click at [132, 570] on div "Loaded : 0.00% 0:06 0:00" at bounding box center [710, 587] width 1263 height 45
click at [40, 587] on span "Video Player" at bounding box center [54, 587] width 50 height 0
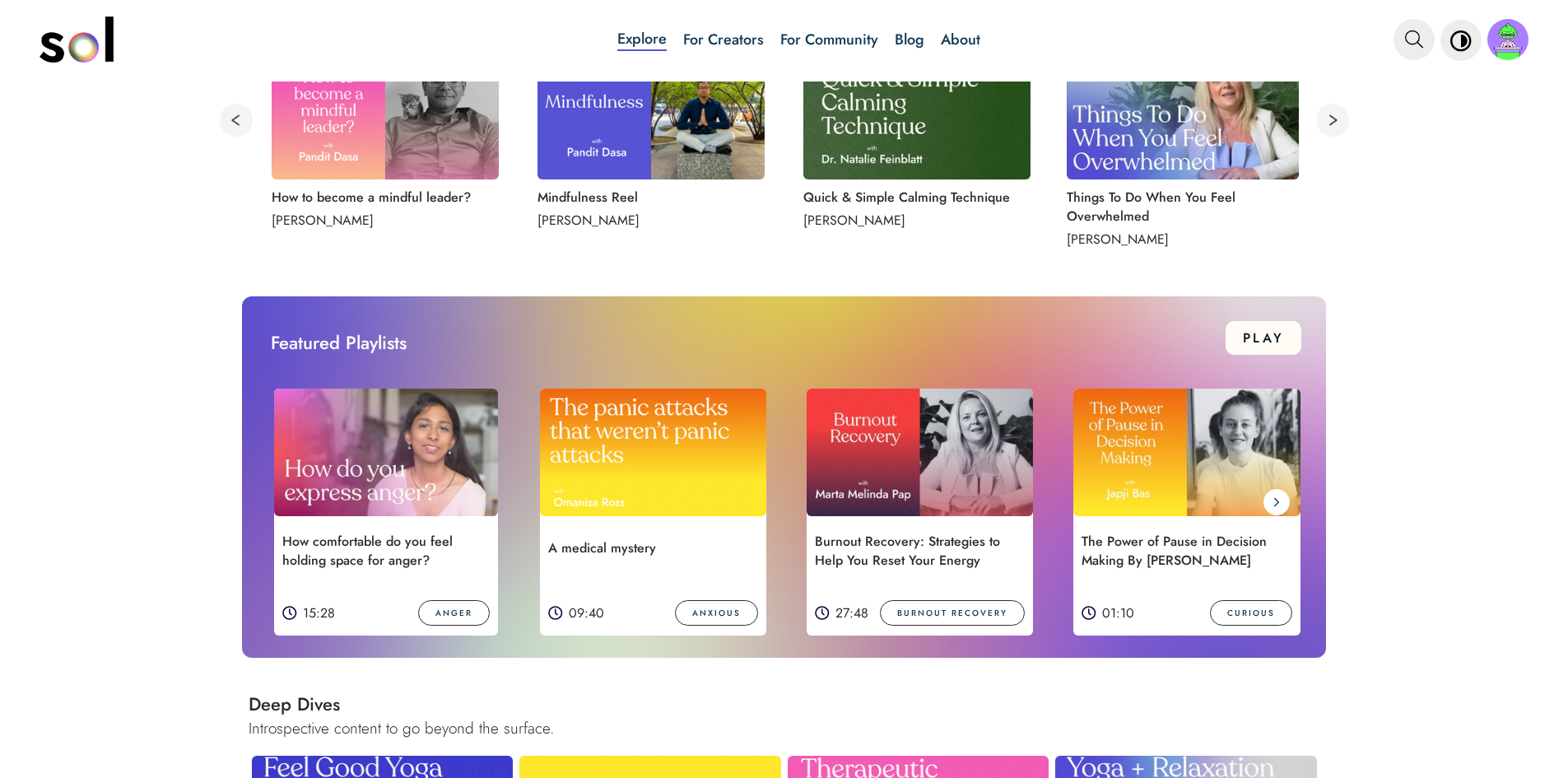
scroll to position [854, 0]
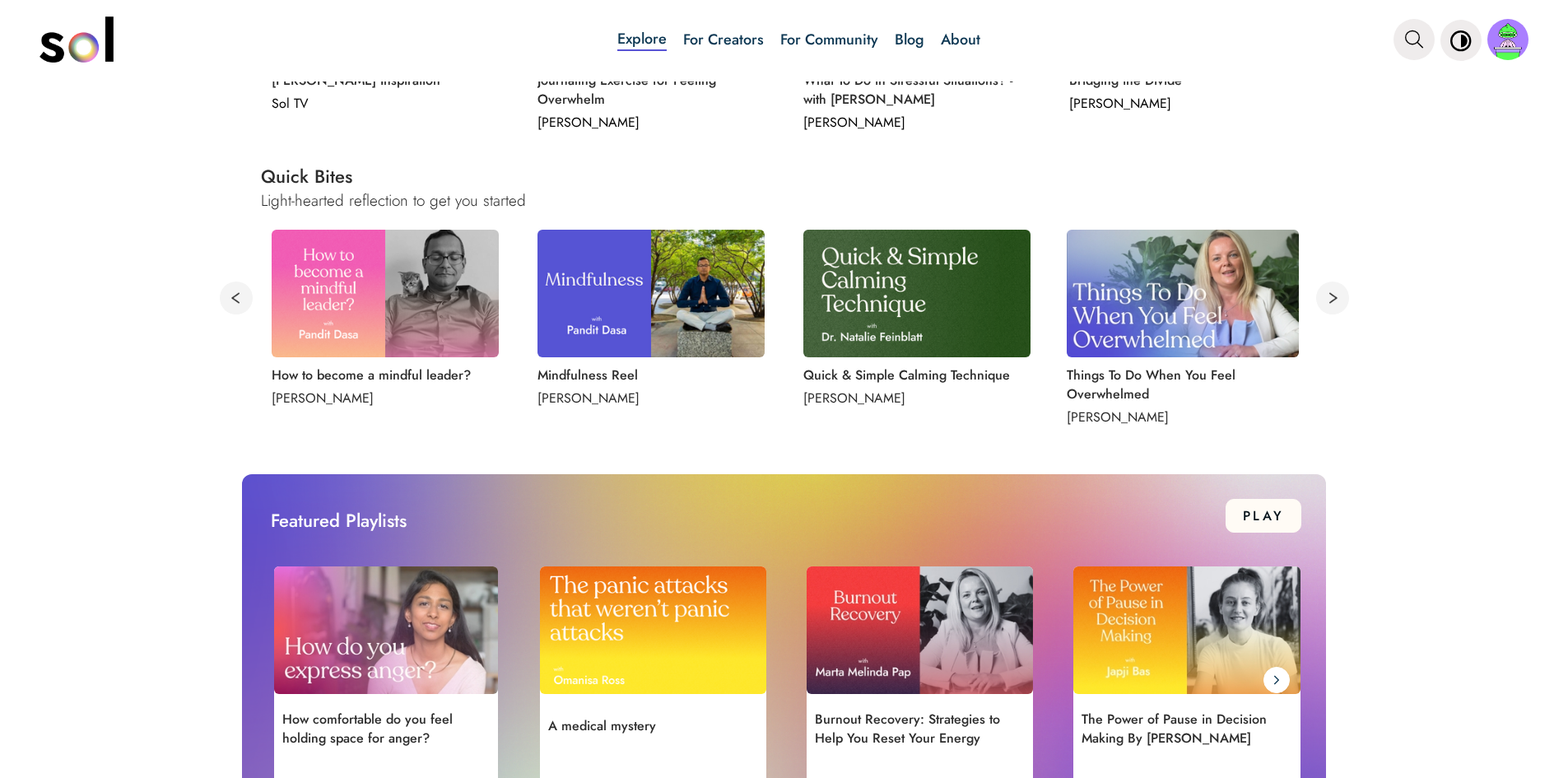
click at [632, 266] on img at bounding box center [650, 293] width 227 height 128
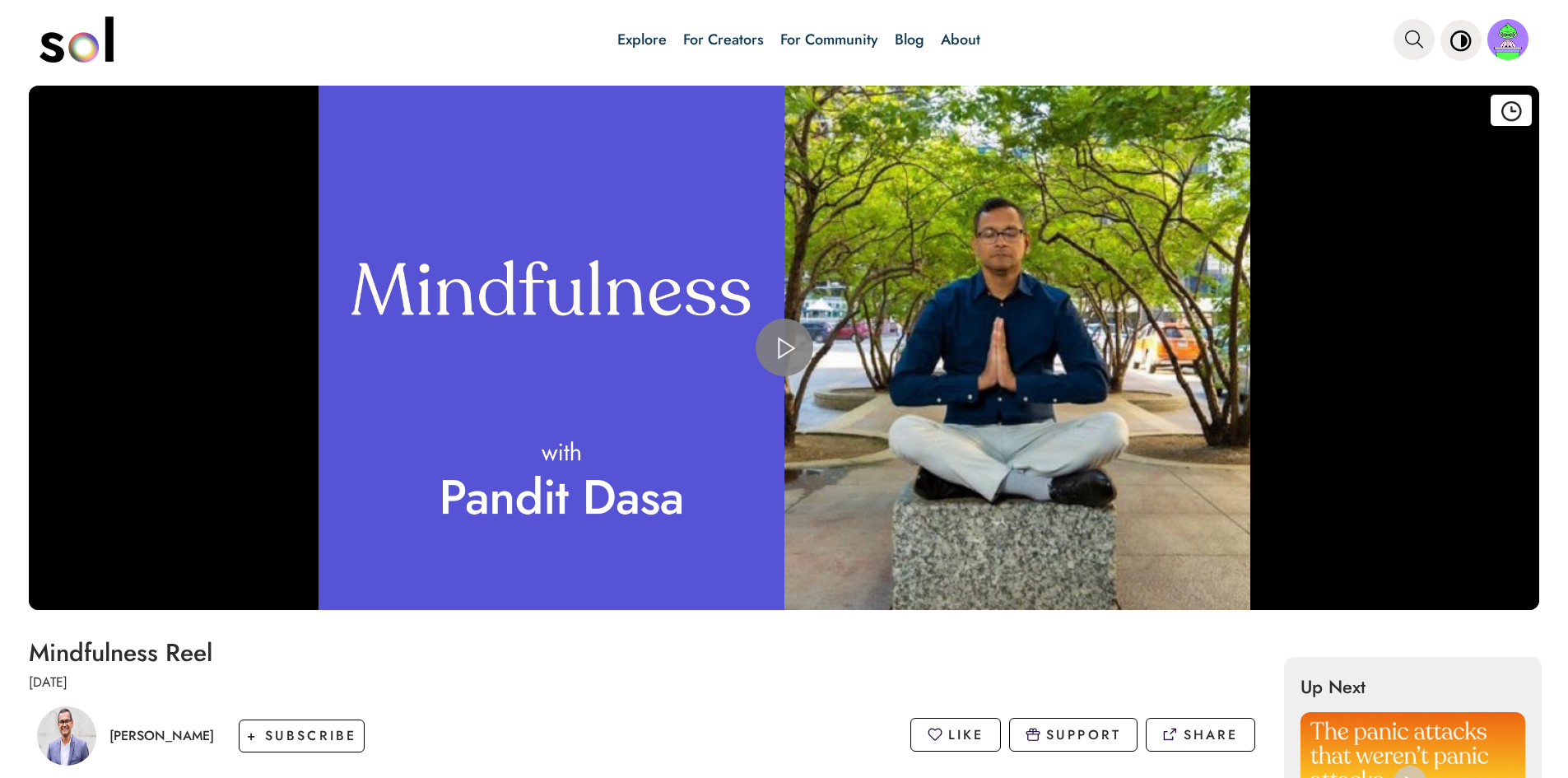
click at [784, 347] on span "Video Player" at bounding box center [784, 347] width 0 height 0
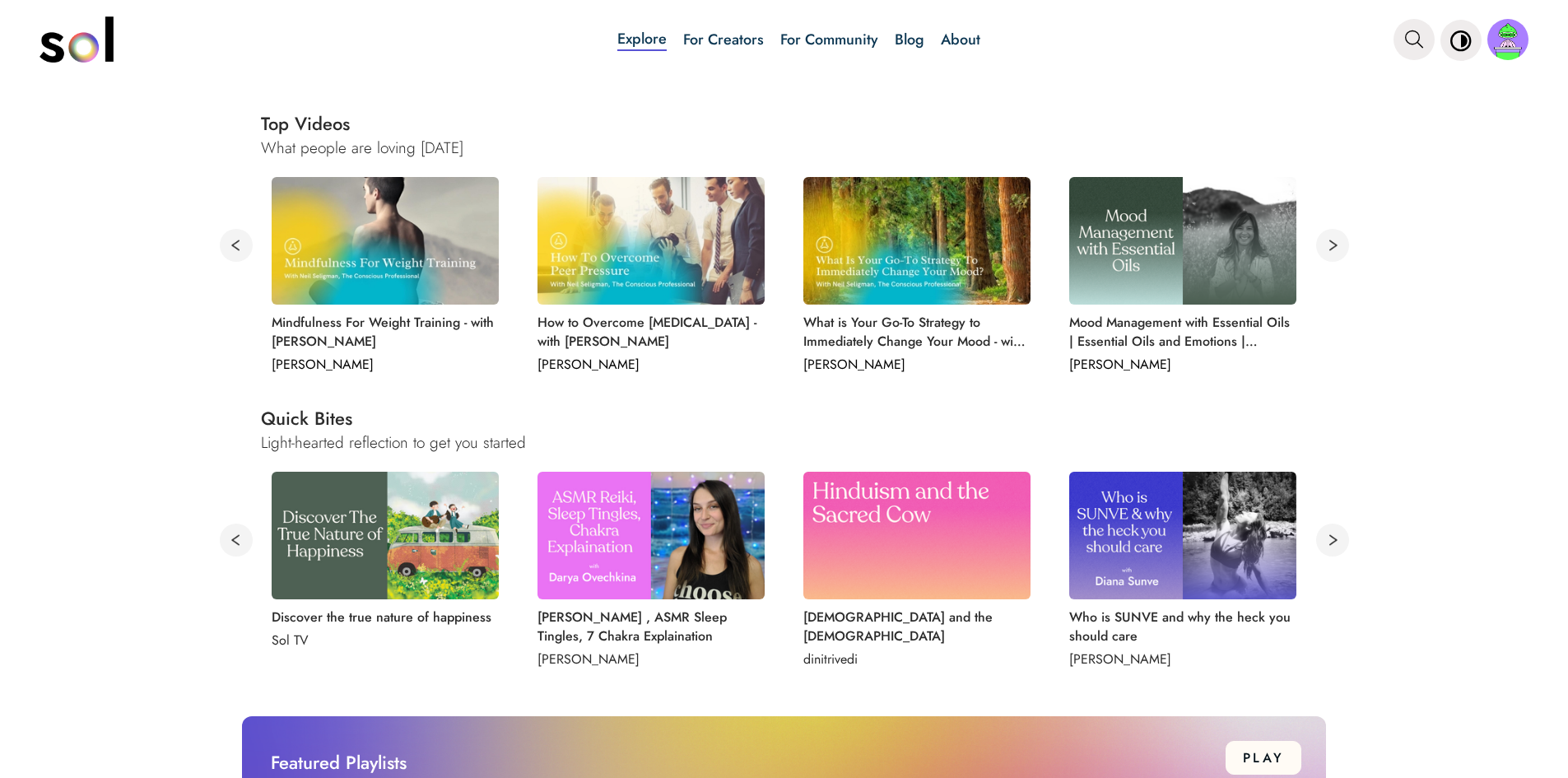
scroll to position [576, 0]
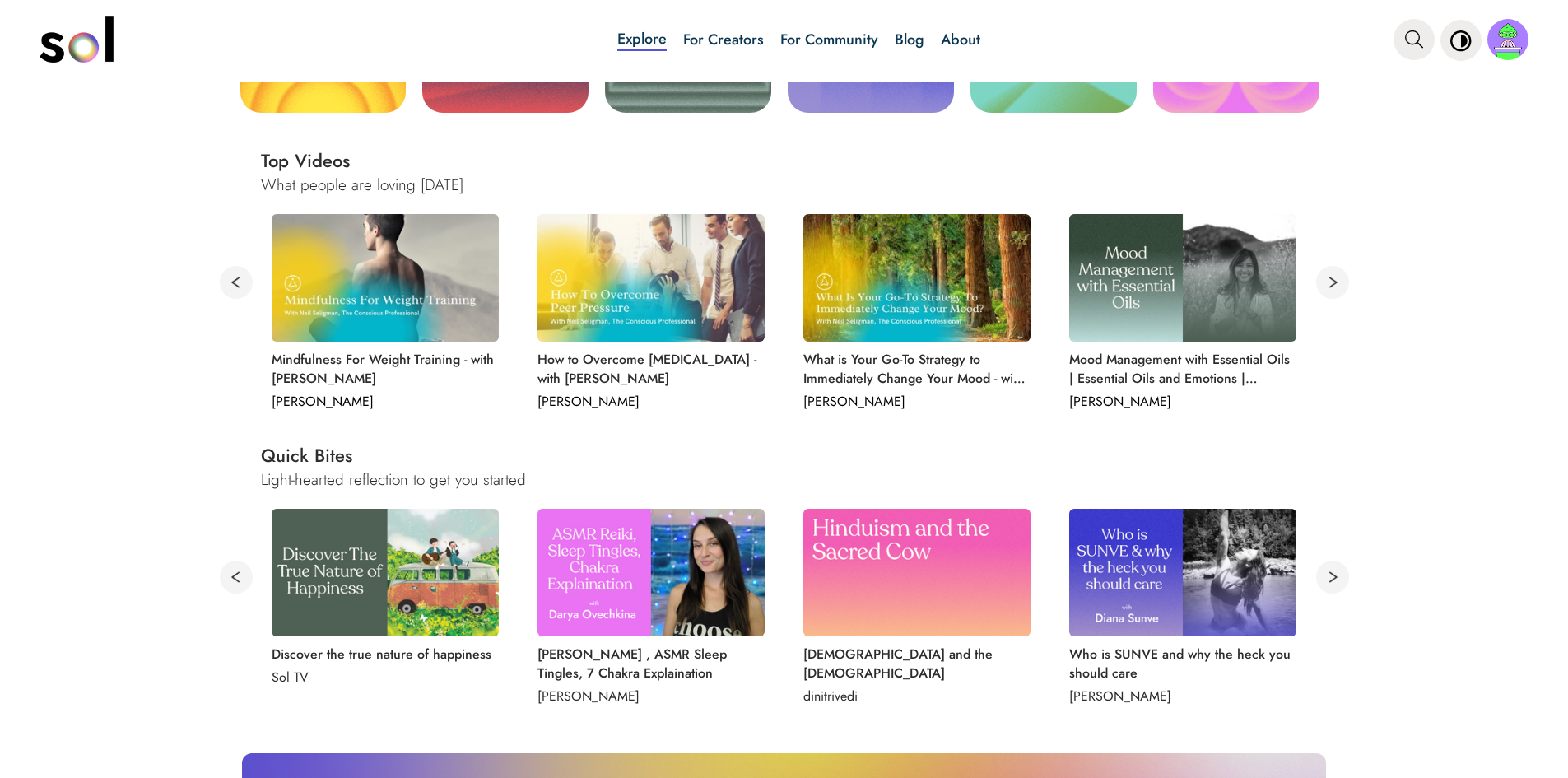
click at [619, 284] on p at bounding box center [586, 255] width 98 height 82
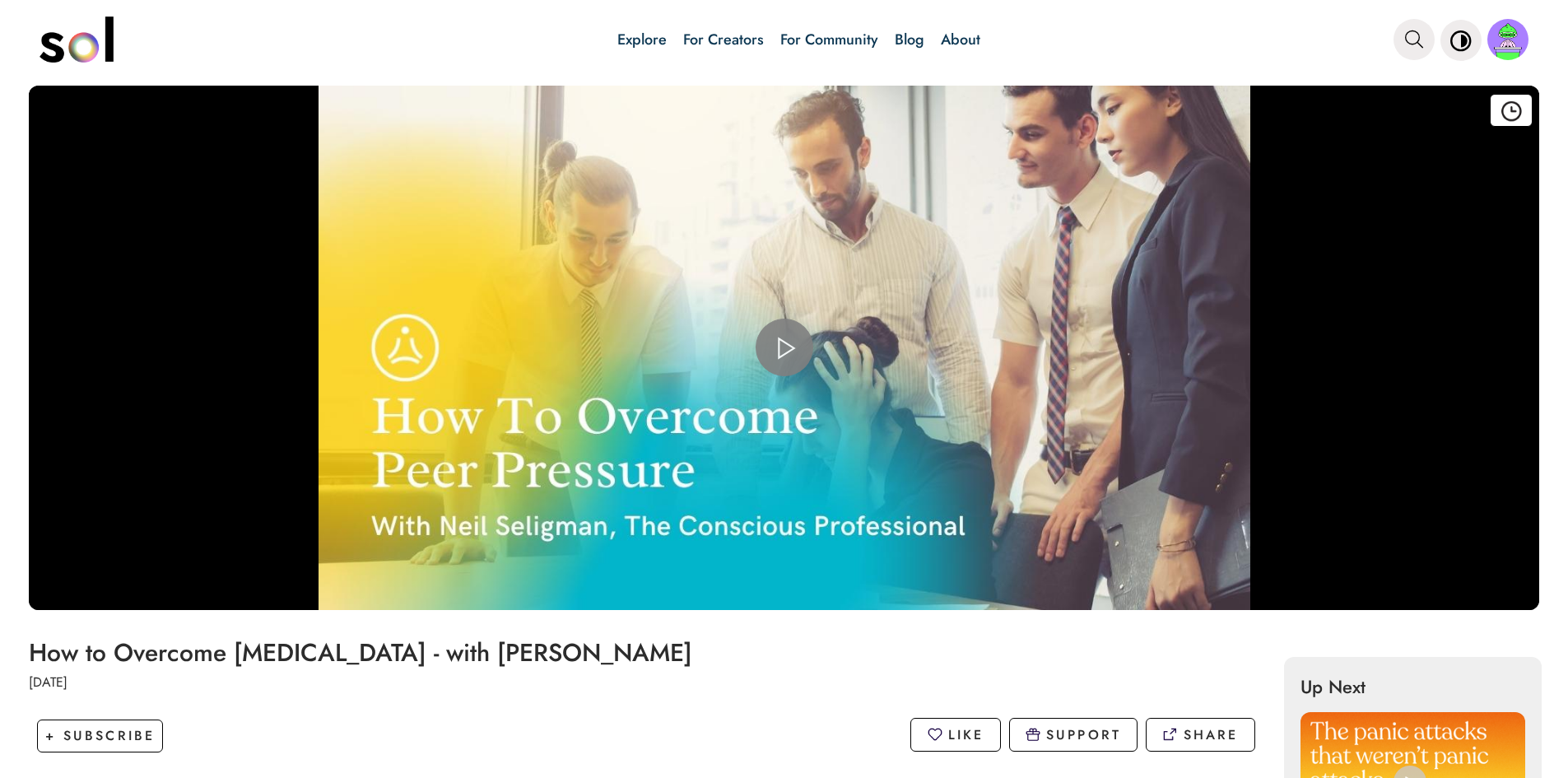
click at [784, 347] on span "Video Player" at bounding box center [784, 347] width 0 height 0
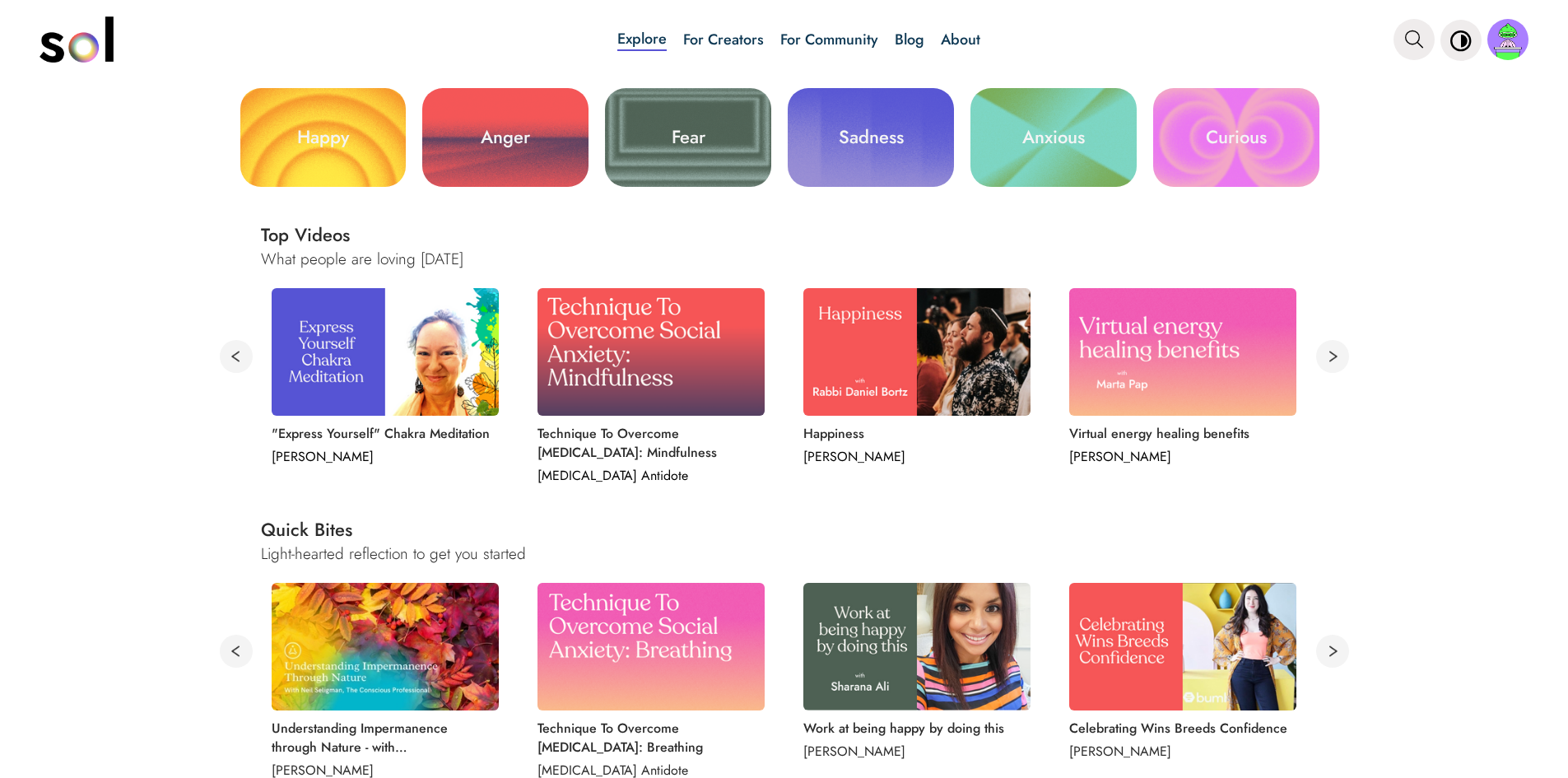
scroll to position [658, 0]
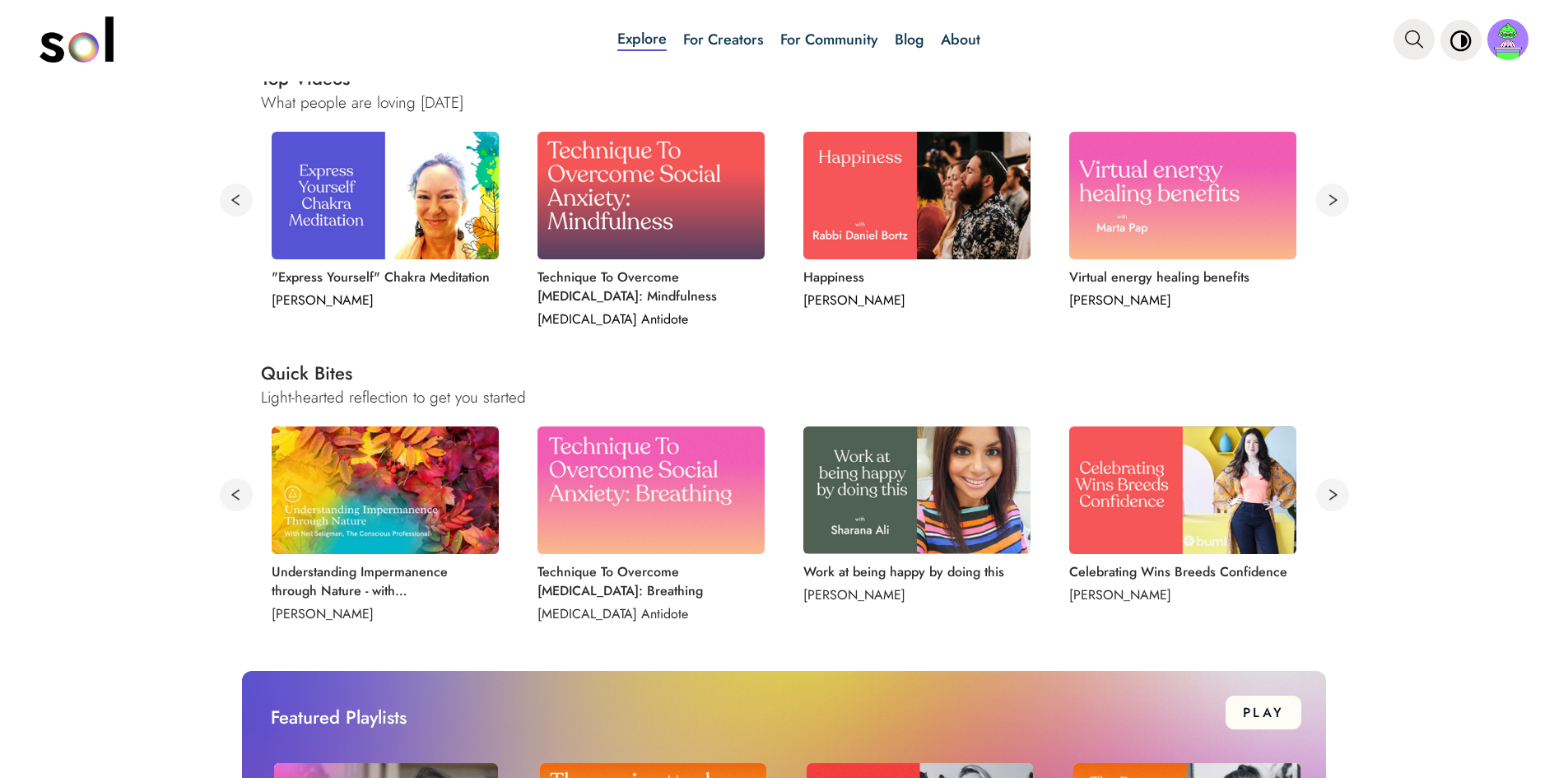
click at [1227, 496] on img at bounding box center [1182, 490] width 227 height 128
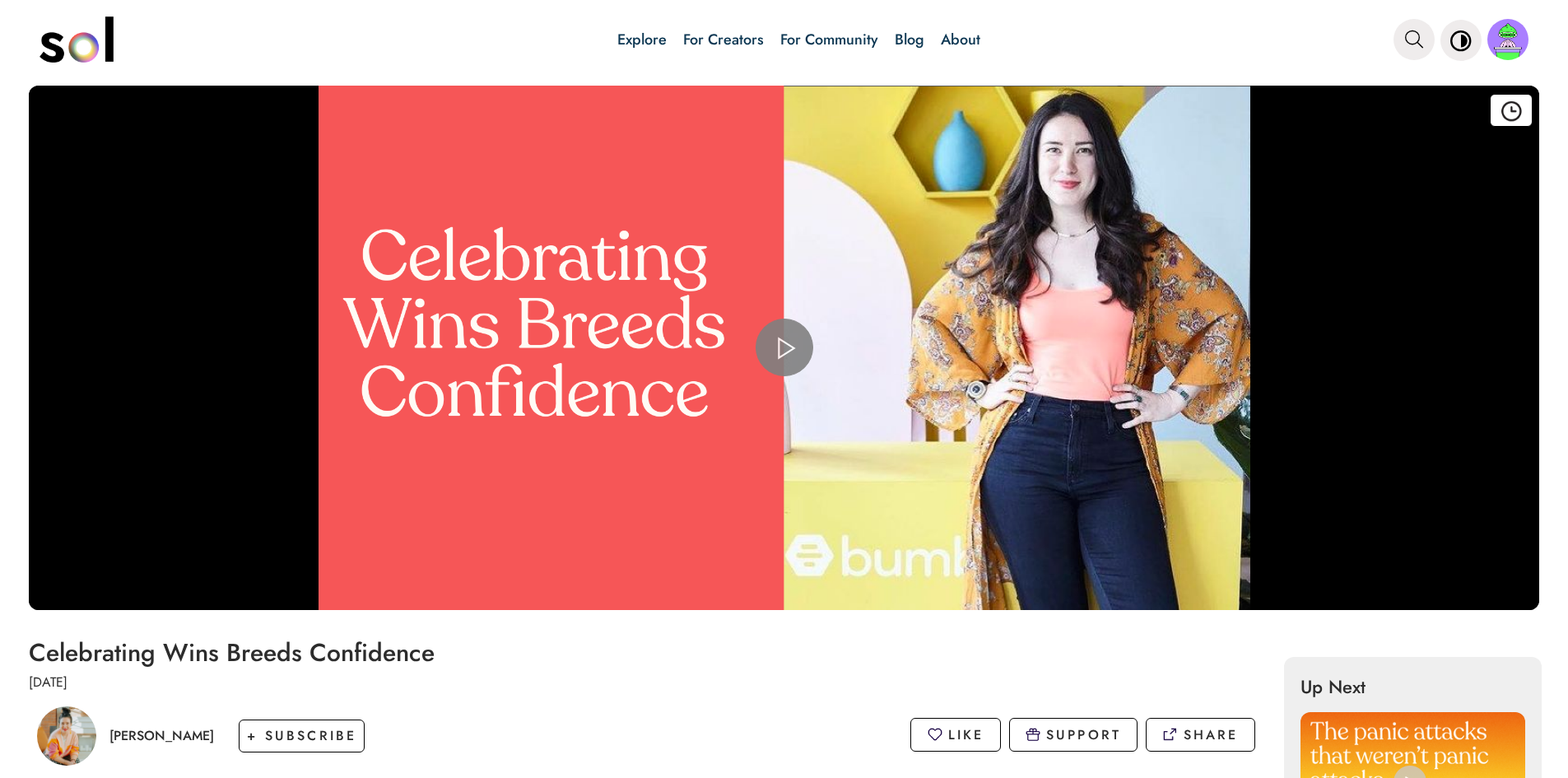
click at [784, 347] on span "Video Player" at bounding box center [784, 347] width 0 height 0
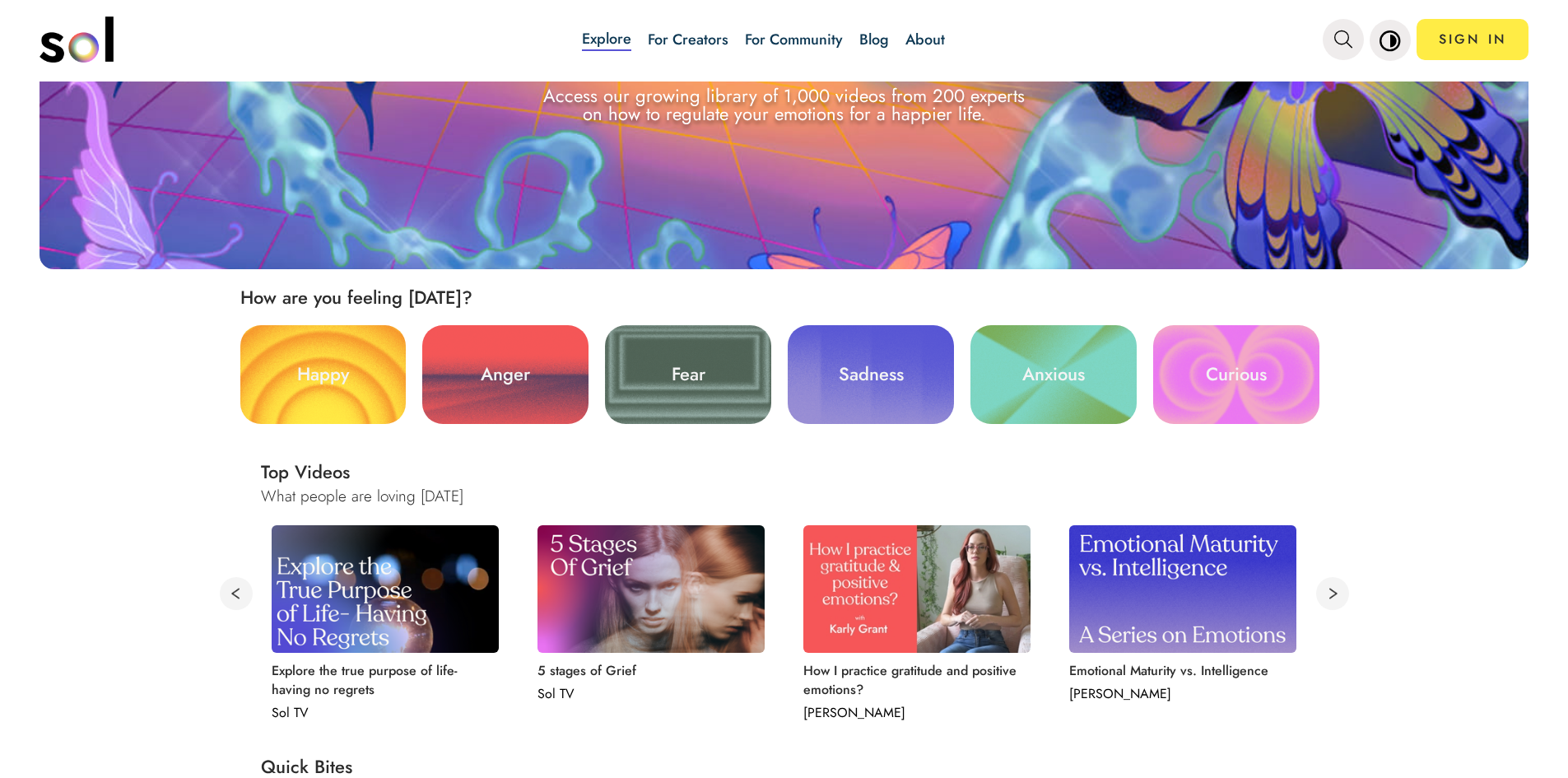
scroll to position [82, 0]
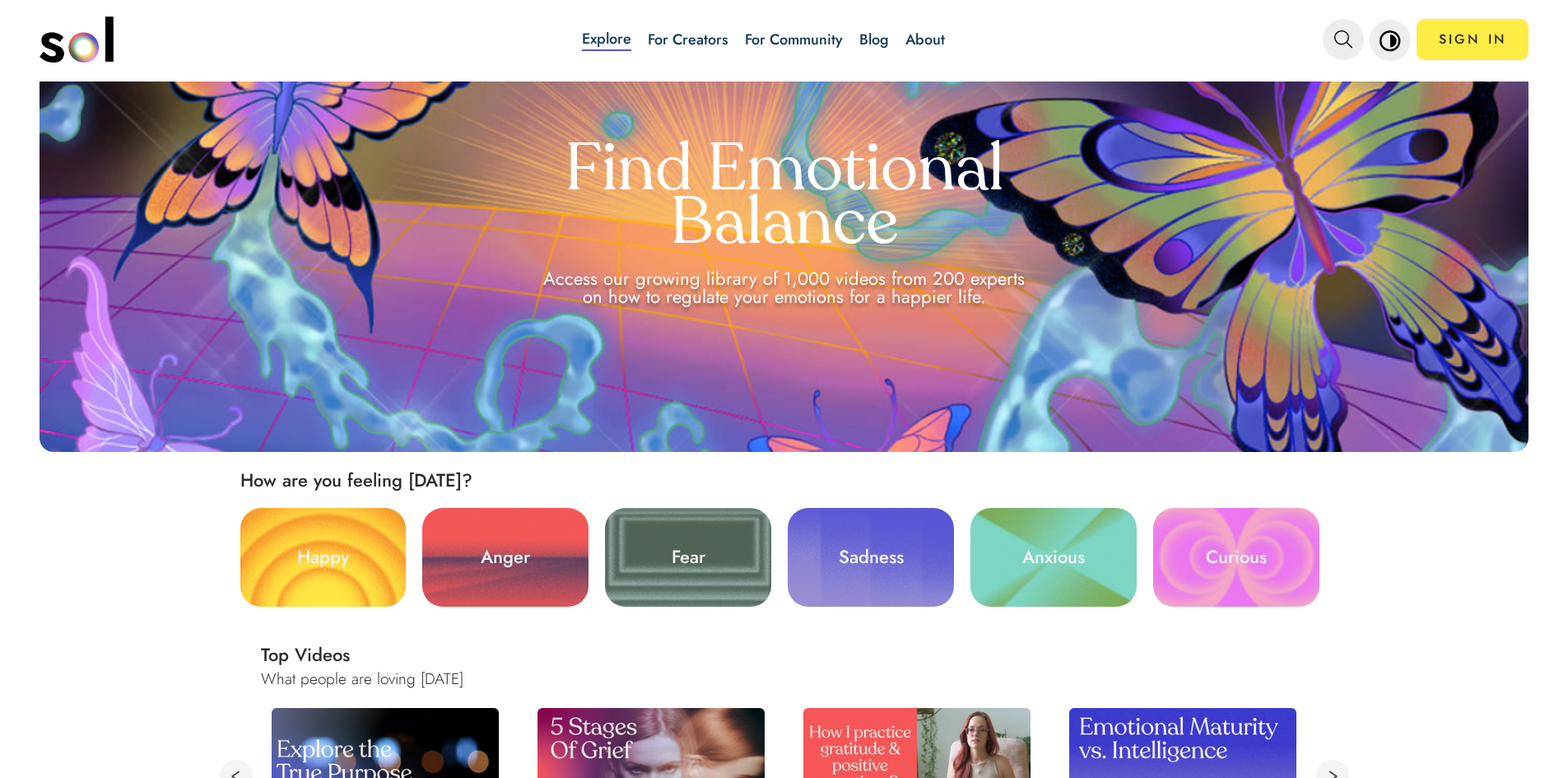
click at [874, 40] on link "Blog" at bounding box center [874, 40] width 30 height 22
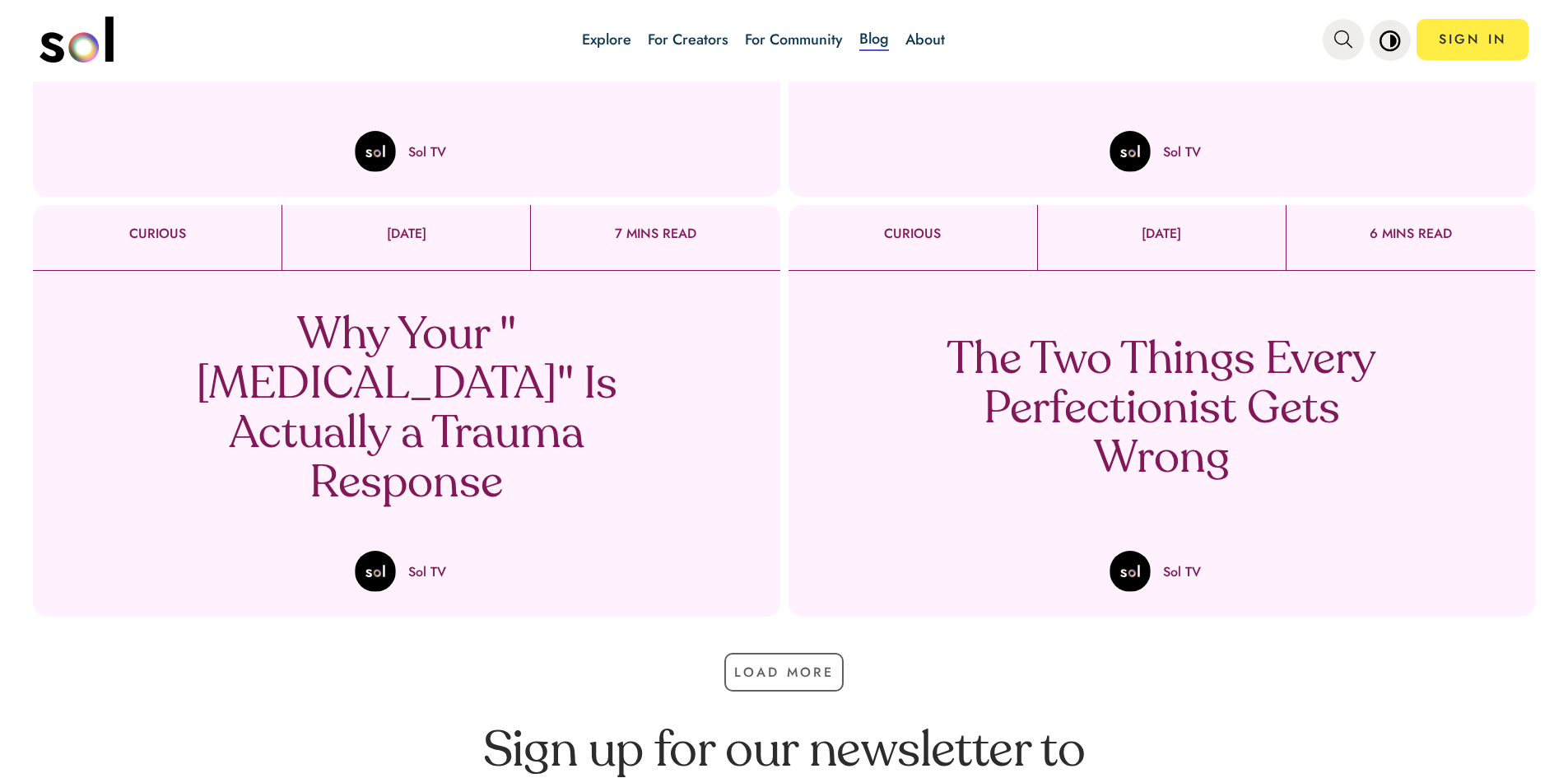
scroll to position [1152, 0]
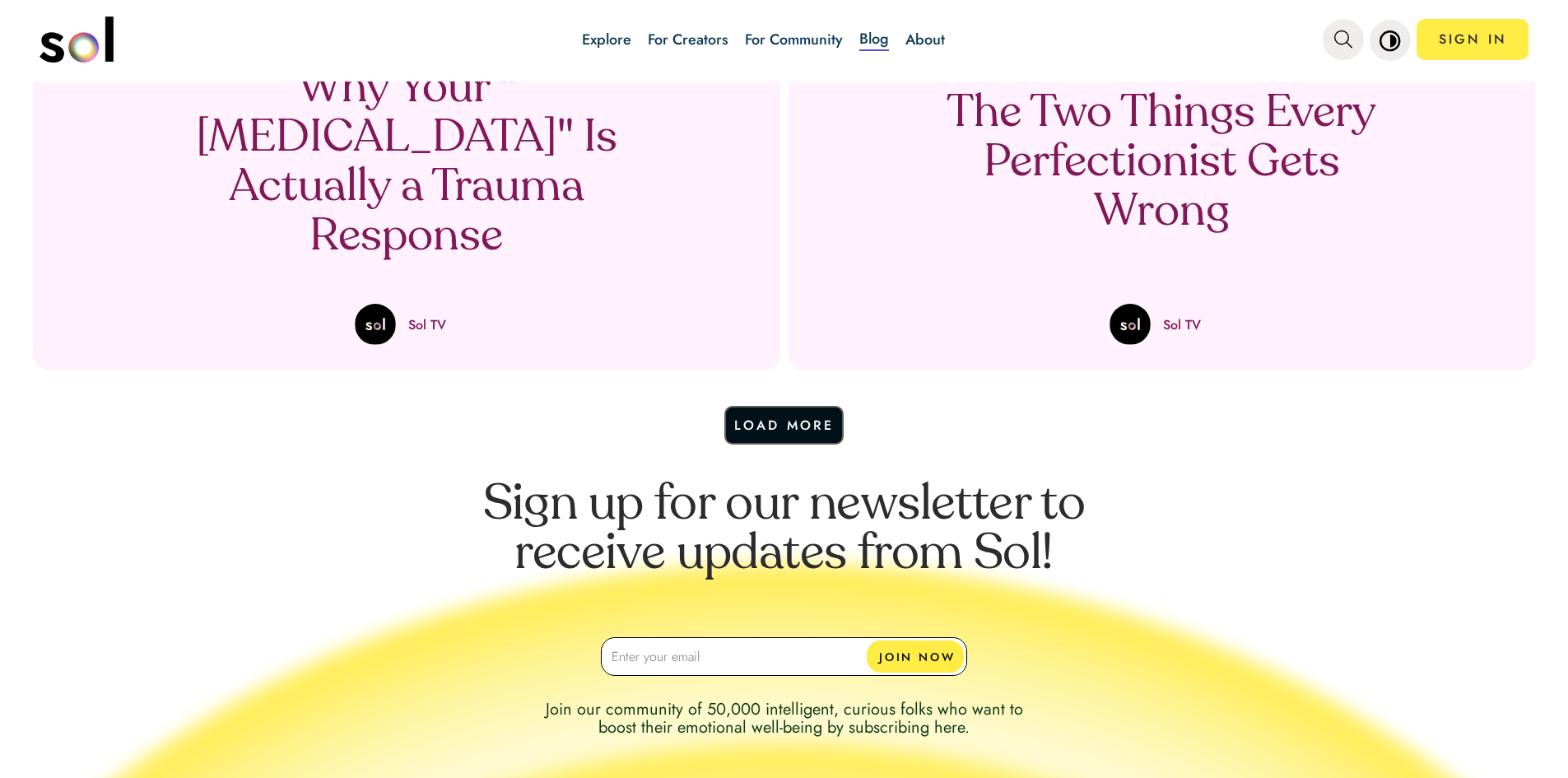
click at [811, 423] on button "Load More" at bounding box center [784, 425] width 120 height 39
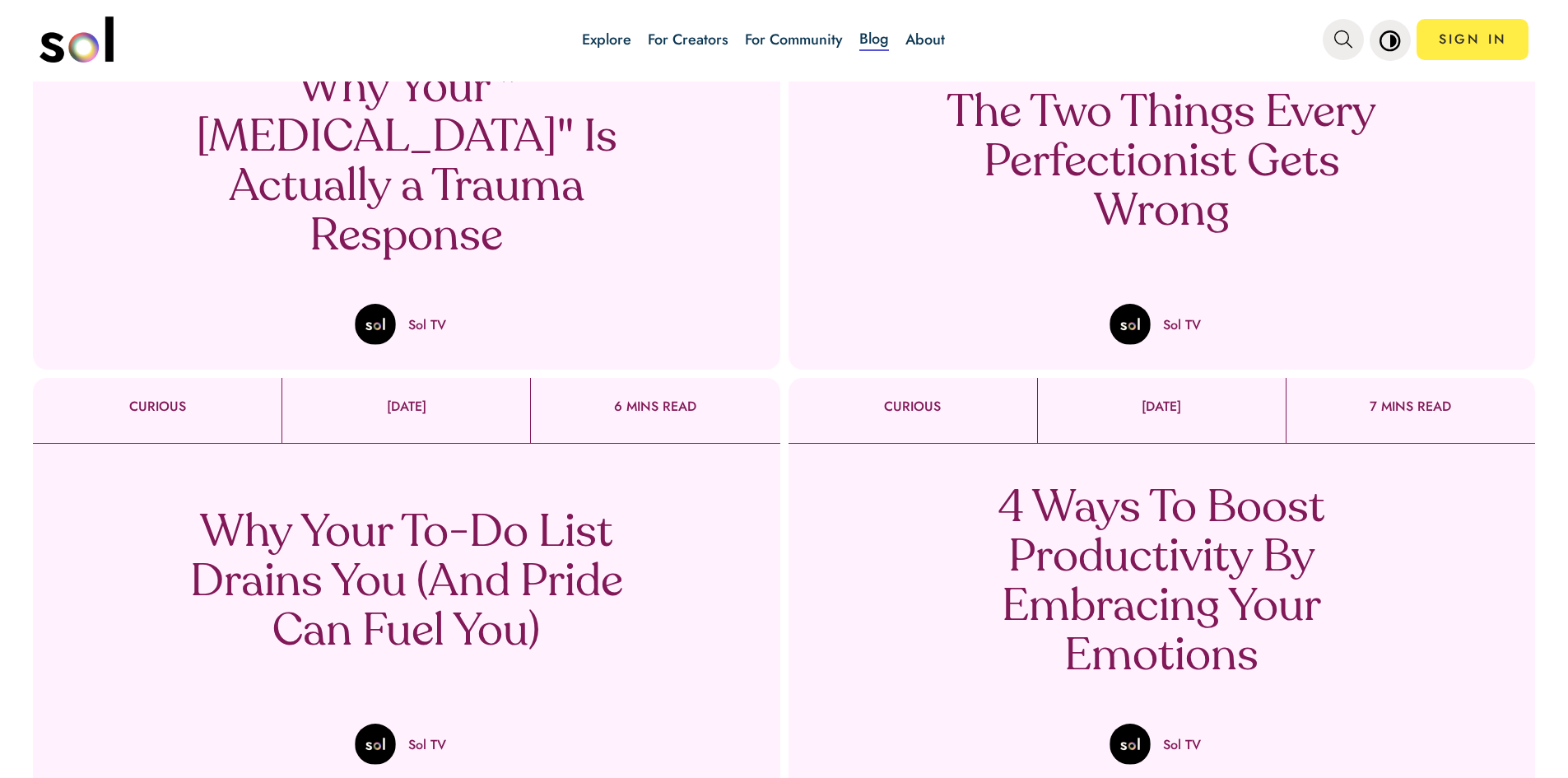
click at [503, 509] on p "Why Your To-Do List Drains You (And Pride Can Fuel You)" at bounding box center [406, 583] width 485 height 148
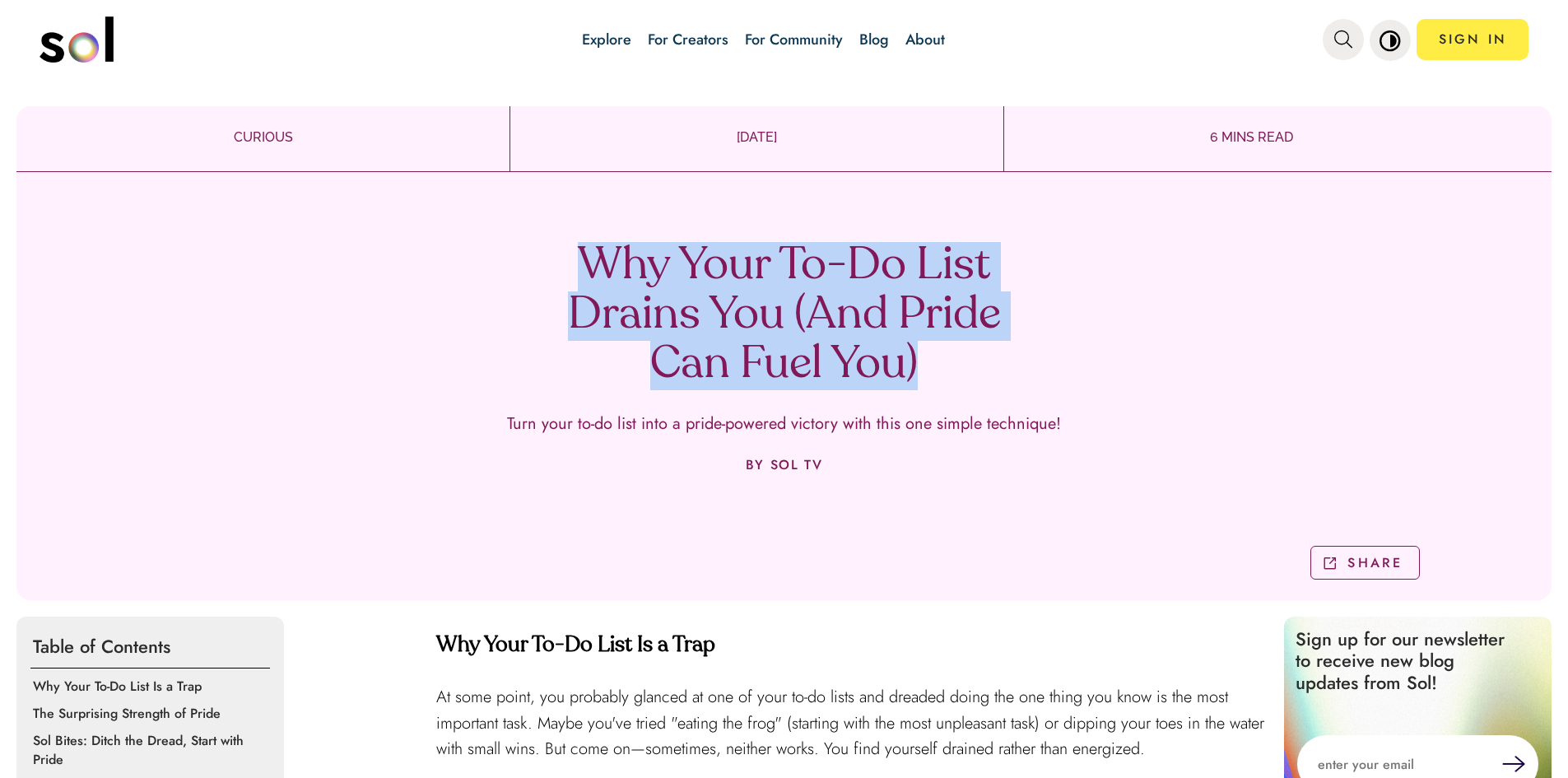
drag, startPoint x: 594, startPoint y: 260, endPoint x: 951, endPoint y: 357, distance: 369.9
click at [951, 357] on h1 "Why Your To-Do List Drains You (And Pride Can Fuel You)" at bounding box center [784, 316] width 485 height 148
click at [1148, 311] on div "Why Your To-Do List Drains You (And Pride Can Fuel You) Turn your to-do list in…" at bounding box center [784, 392] width 1534 height 416
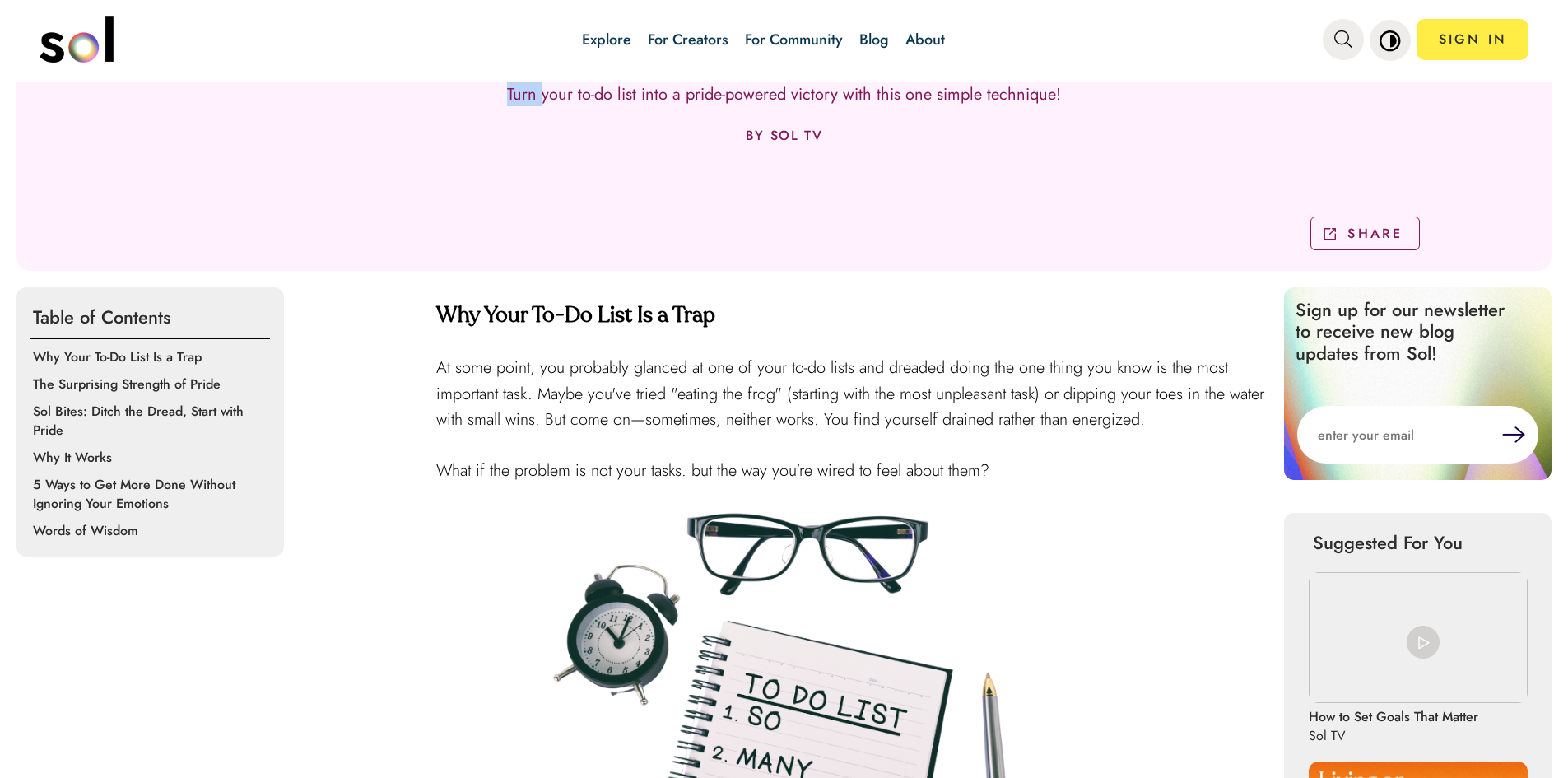
scroll to position [315, 0]
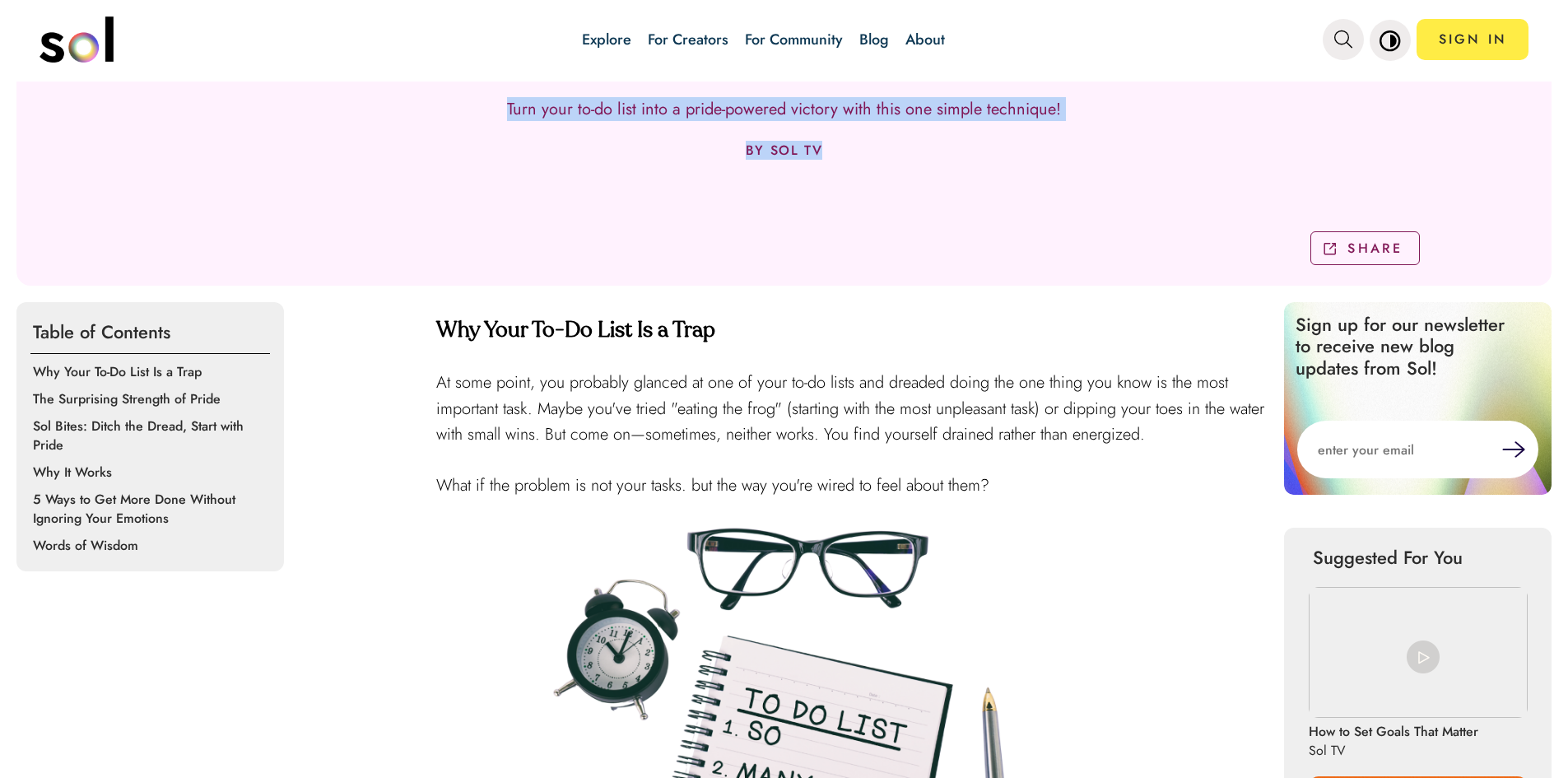
drag, startPoint x: 498, startPoint y: 92, endPoint x: 1067, endPoint y: 171, distance: 574.5
click at [1067, 171] on div "Why Your To-Do List Drains You (And Pride Can Fuel You) Turn your to-do list in…" at bounding box center [784, 77] width 1534 height 416
copy div "Turn your to-do list into a pride-powered victory with this one simple techniqu…"
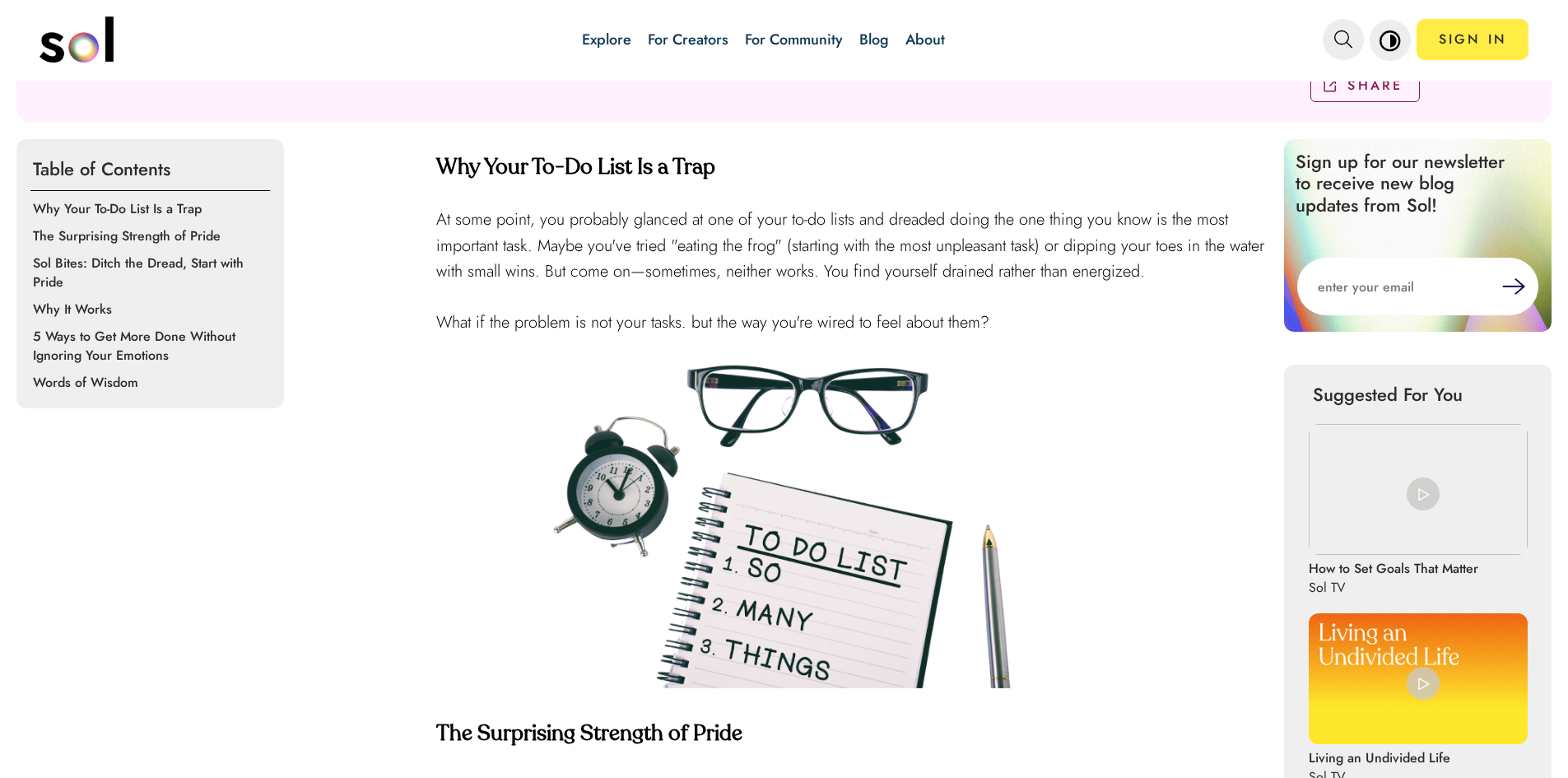
scroll to position [479, 0]
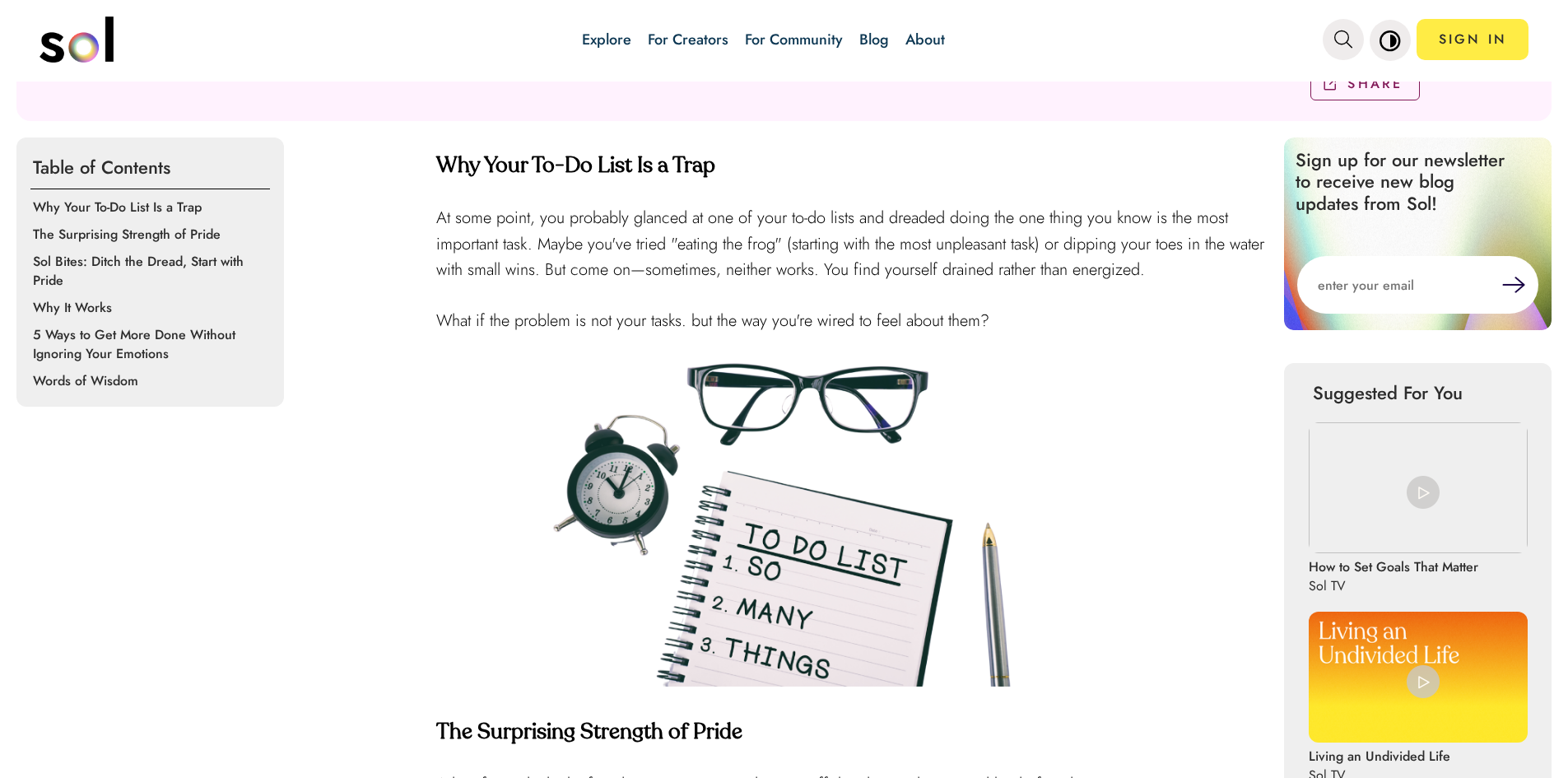
drag, startPoint x: 427, startPoint y: 155, endPoint x: 441, endPoint y: 163, distance: 16.1
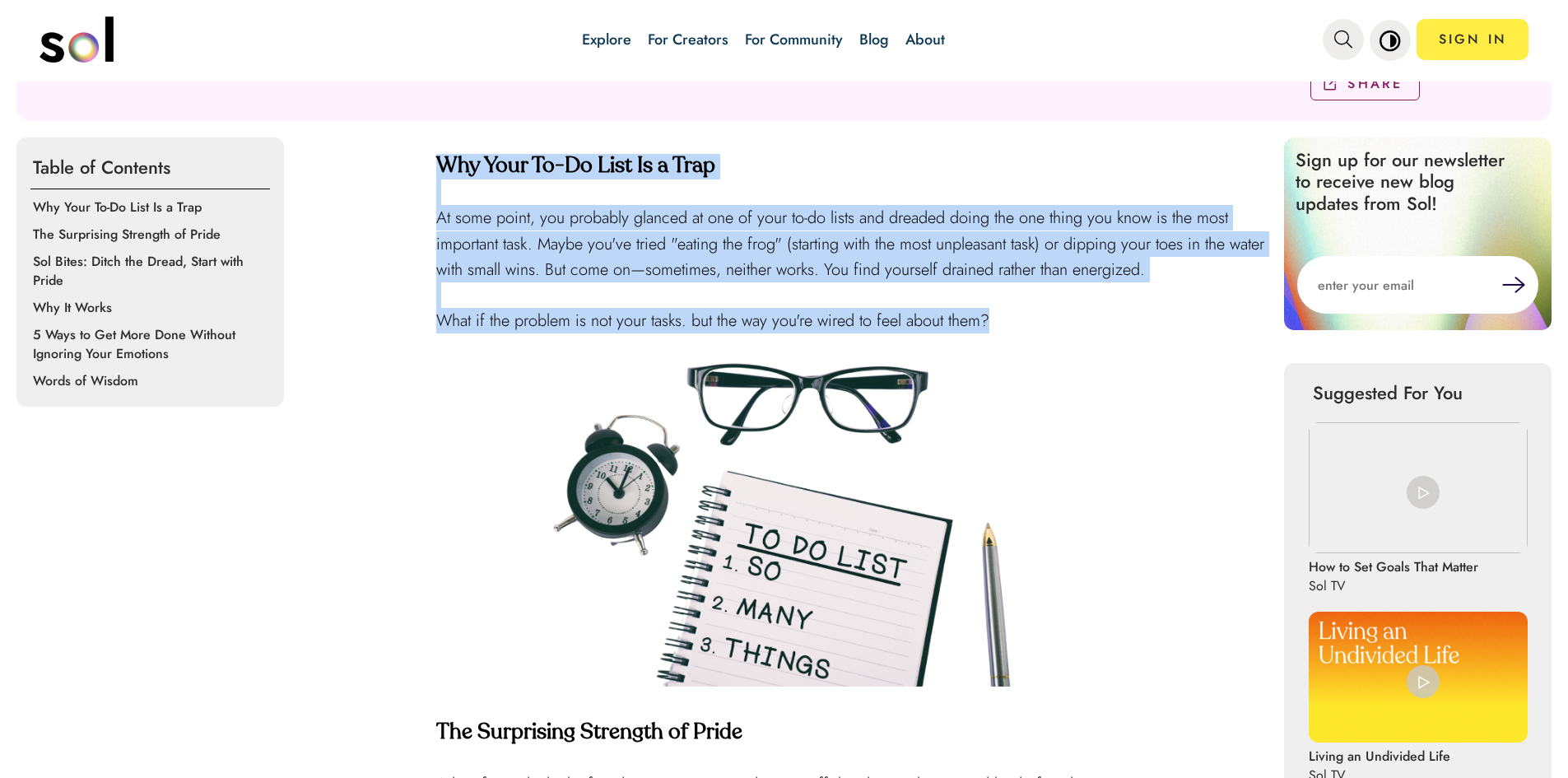
drag, startPoint x: 432, startPoint y: 171, endPoint x: 1067, endPoint y: 313, distance: 650.7
copy div "Why Your To-Do List Is a Trap At some point, you probably glanced at one of you…"
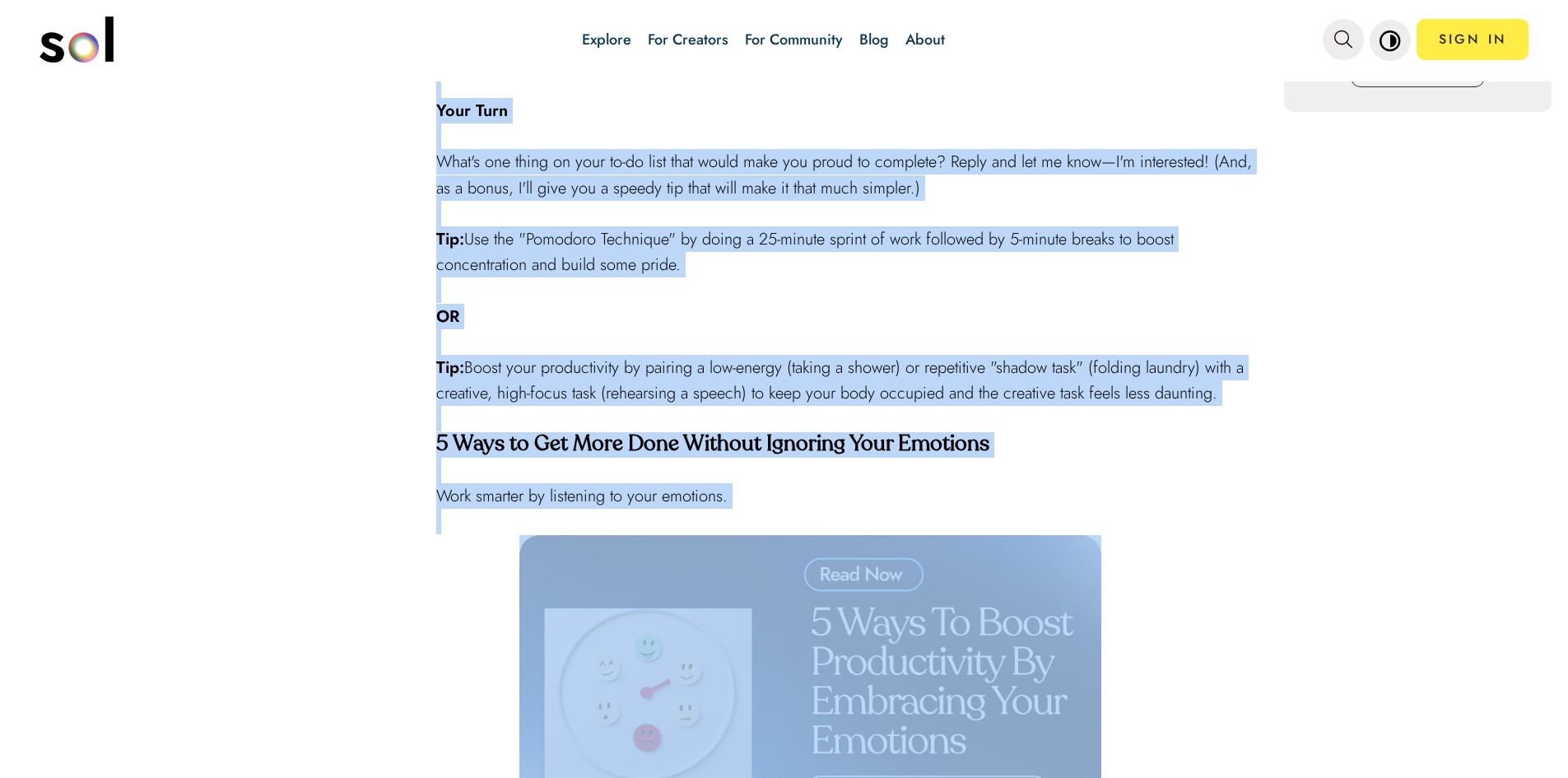
scroll to position [1795, 0]
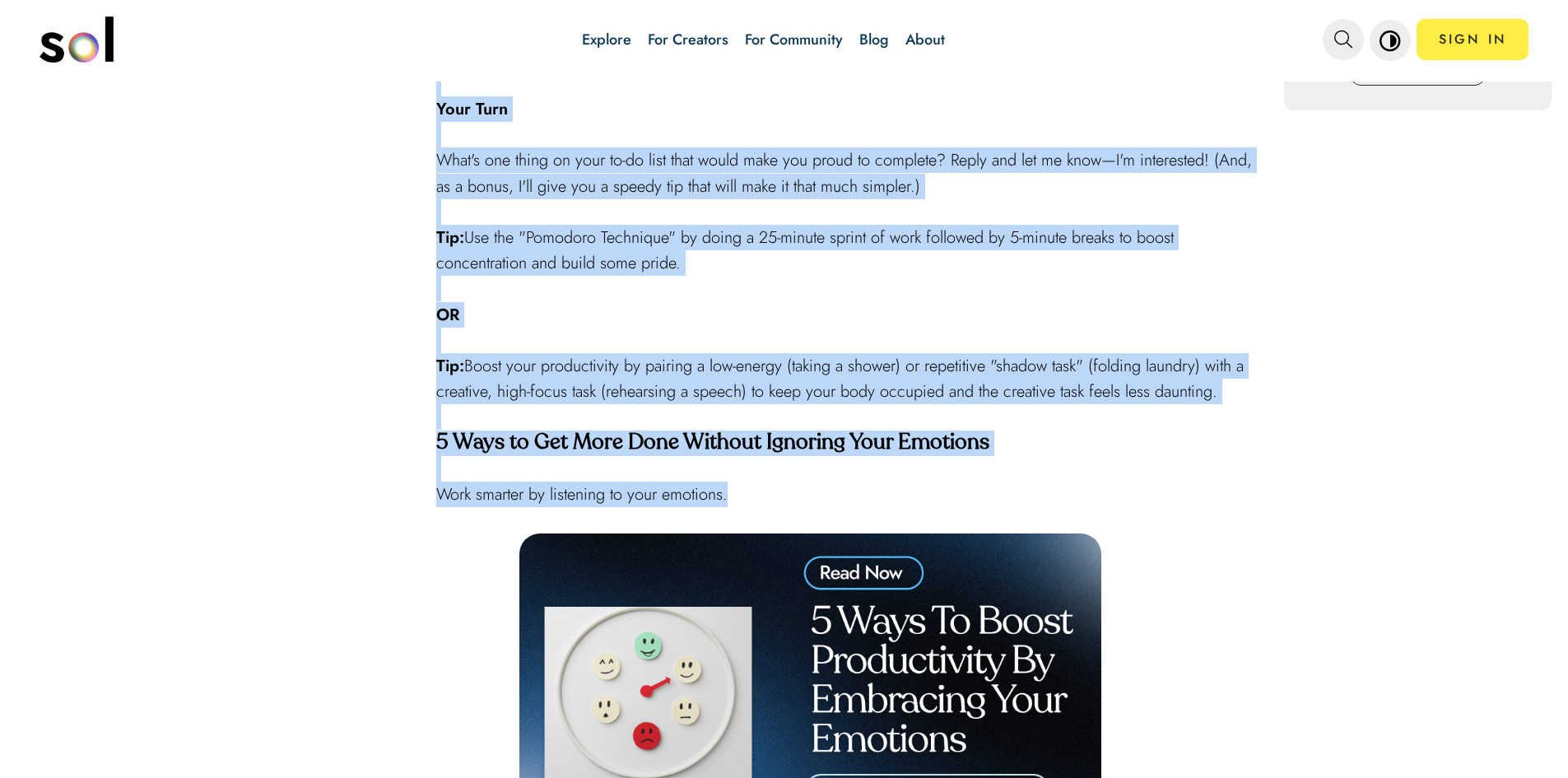
drag, startPoint x: 436, startPoint y: 398, endPoint x: 987, endPoint y: 493, distance: 559.1
copy div "Lor Ipsumdolor Sitametc ad Elits D eiu te incidi utlab et dolor ma aliquaeni ad…"
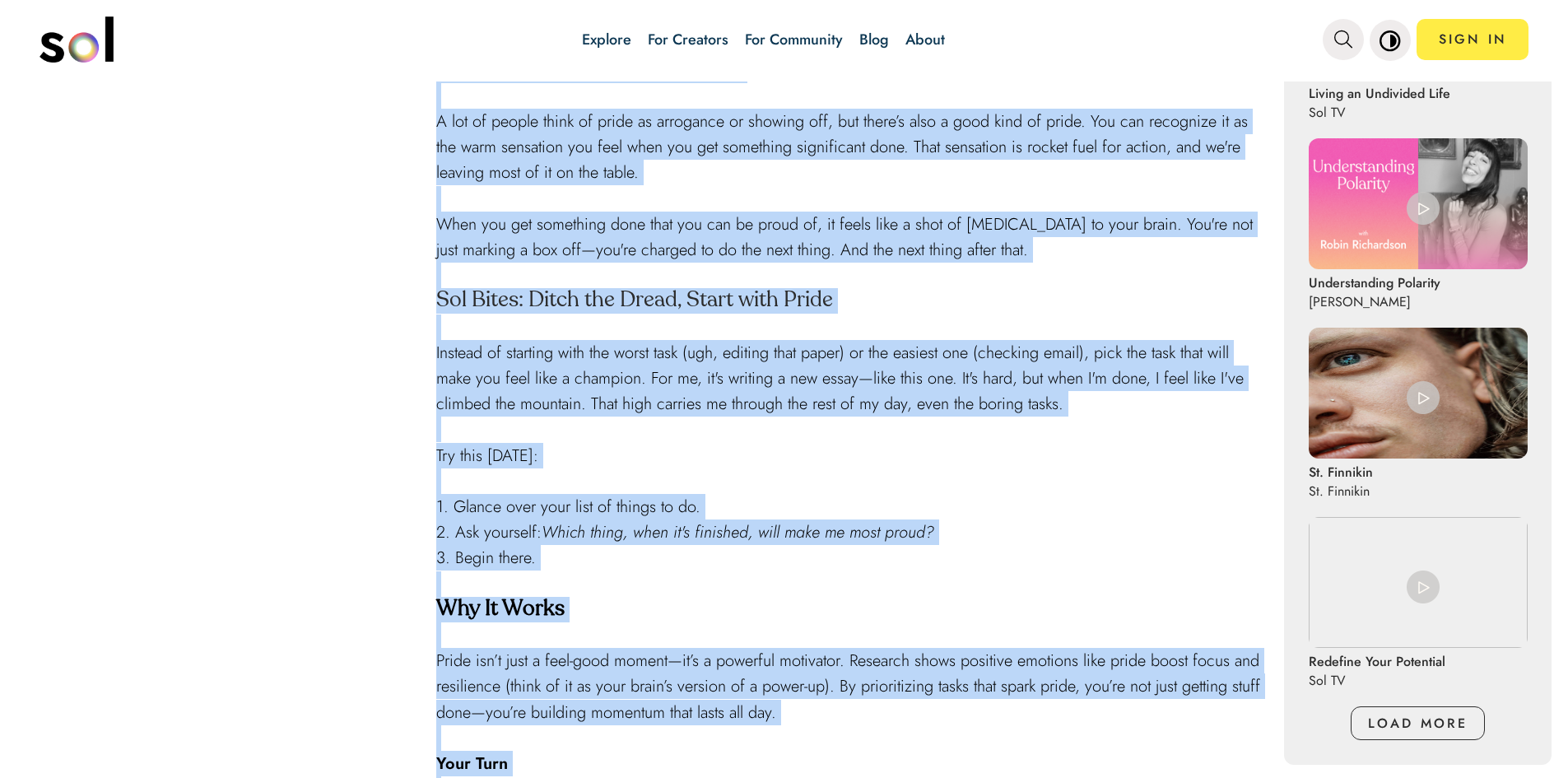
scroll to position [1137, 0]
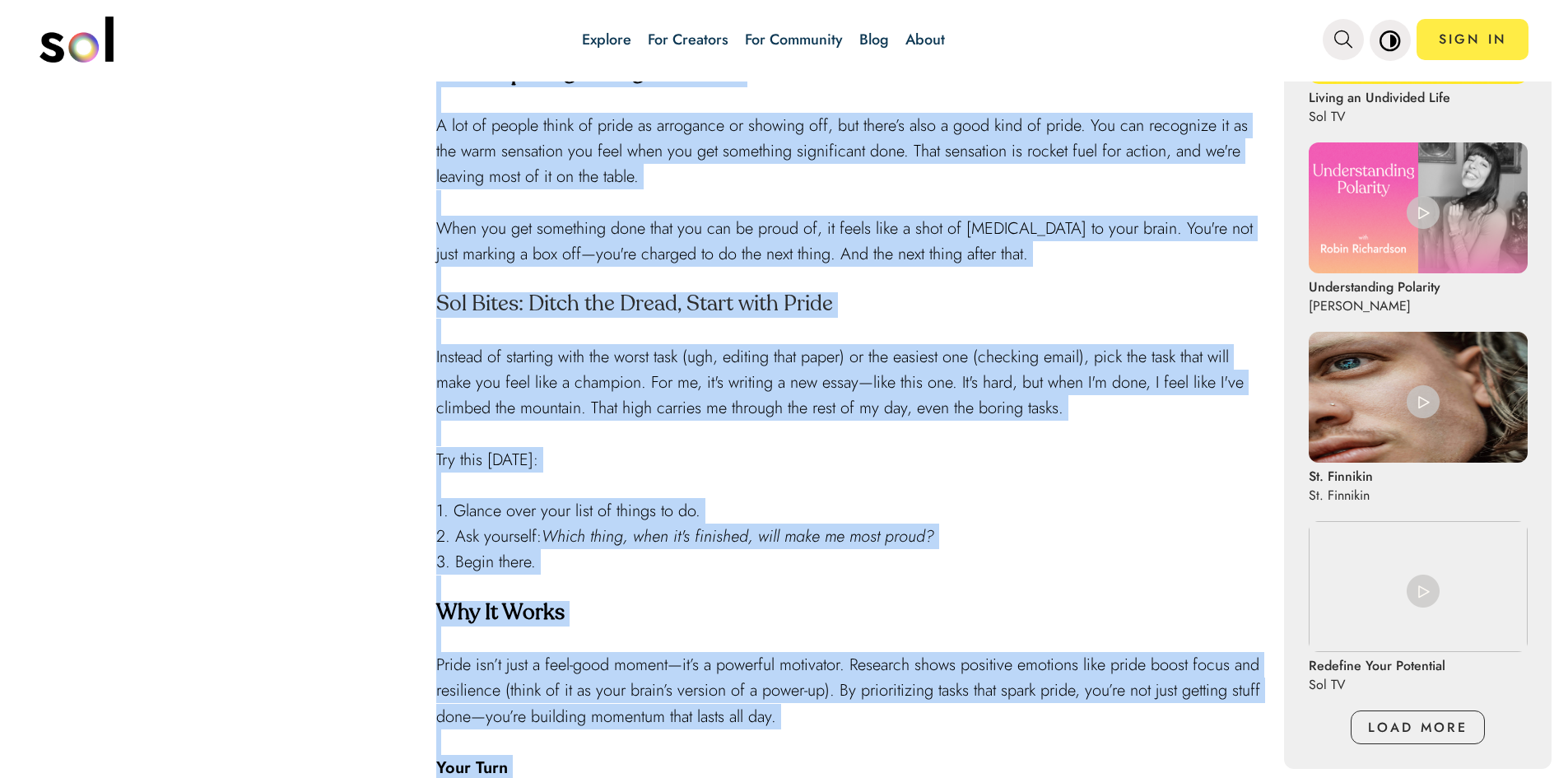
click at [766, 364] on span "Instead of starting with the worst task (ugh, editing that paper) or the easies…" at bounding box center [839, 381] width 807 height 74
